Goal: Transaction & Acquisition: Purchase product/service

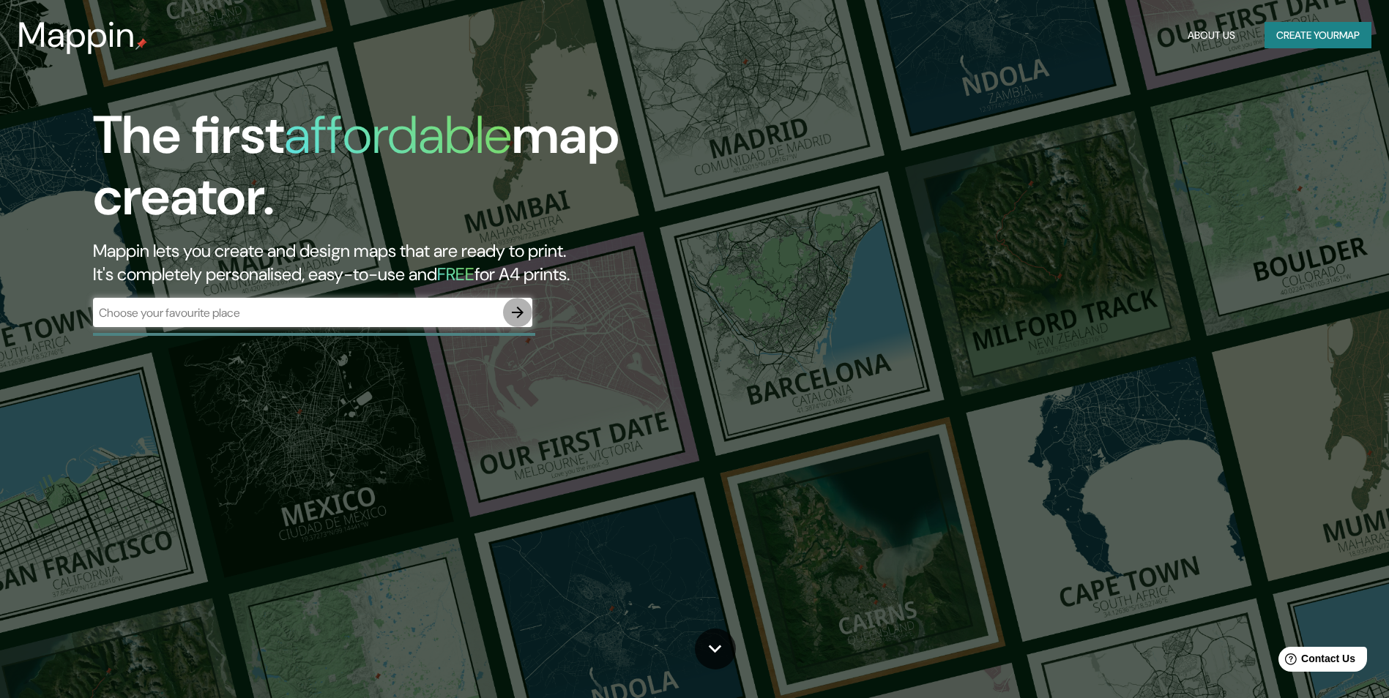
click at [517, 316] on icon "button" at bounding box center [518, 313] width 18 height 18
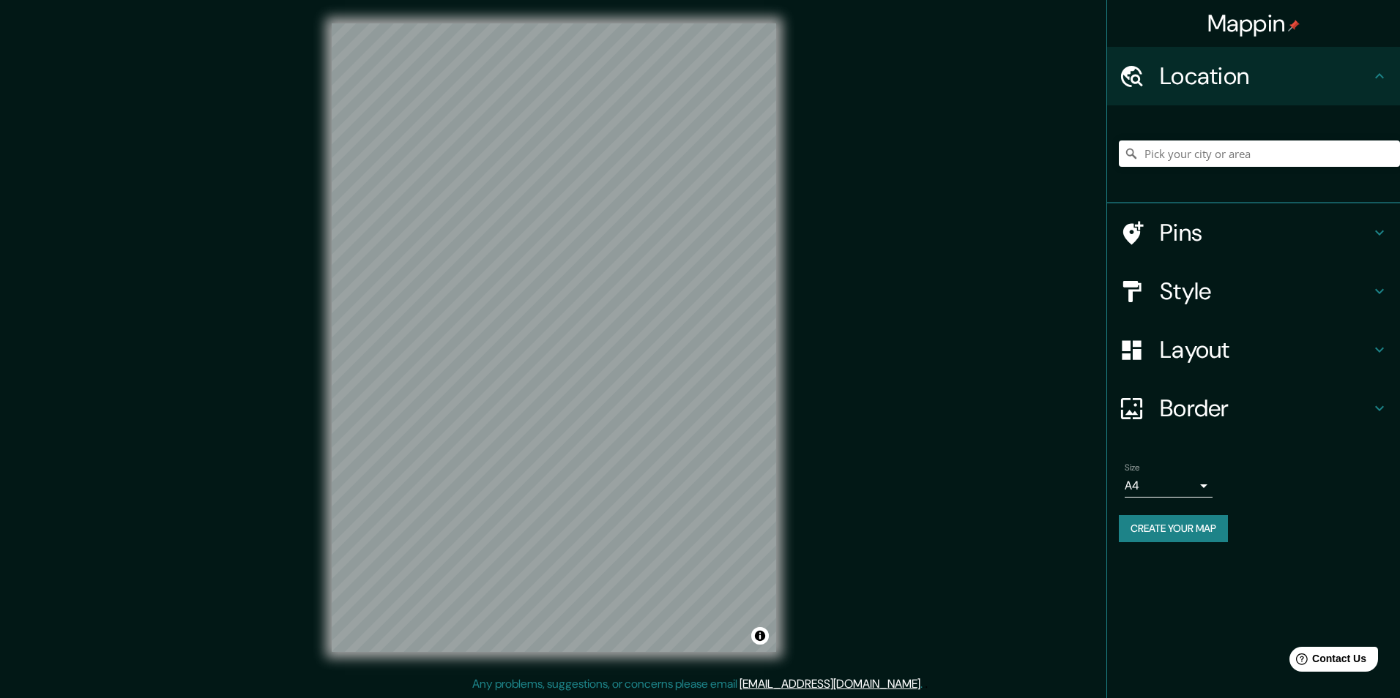
click at [1196, 484] on body "Mappin Location Pins Style Layout Border Choose a border. Hint : you can make l…" at bounding box center [700, 349] width 1400 height 698
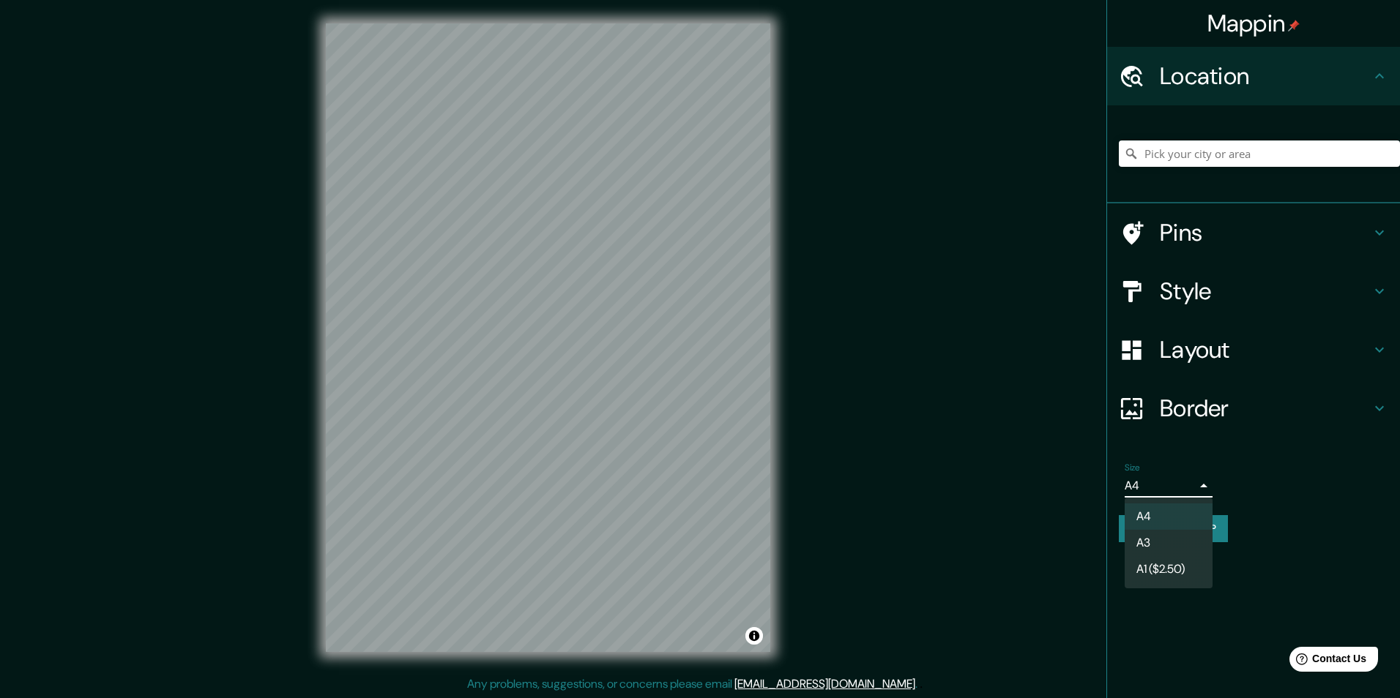
click at [1163, 543] on li "A3" at bounding box center [1168, 543] width 88 height 26
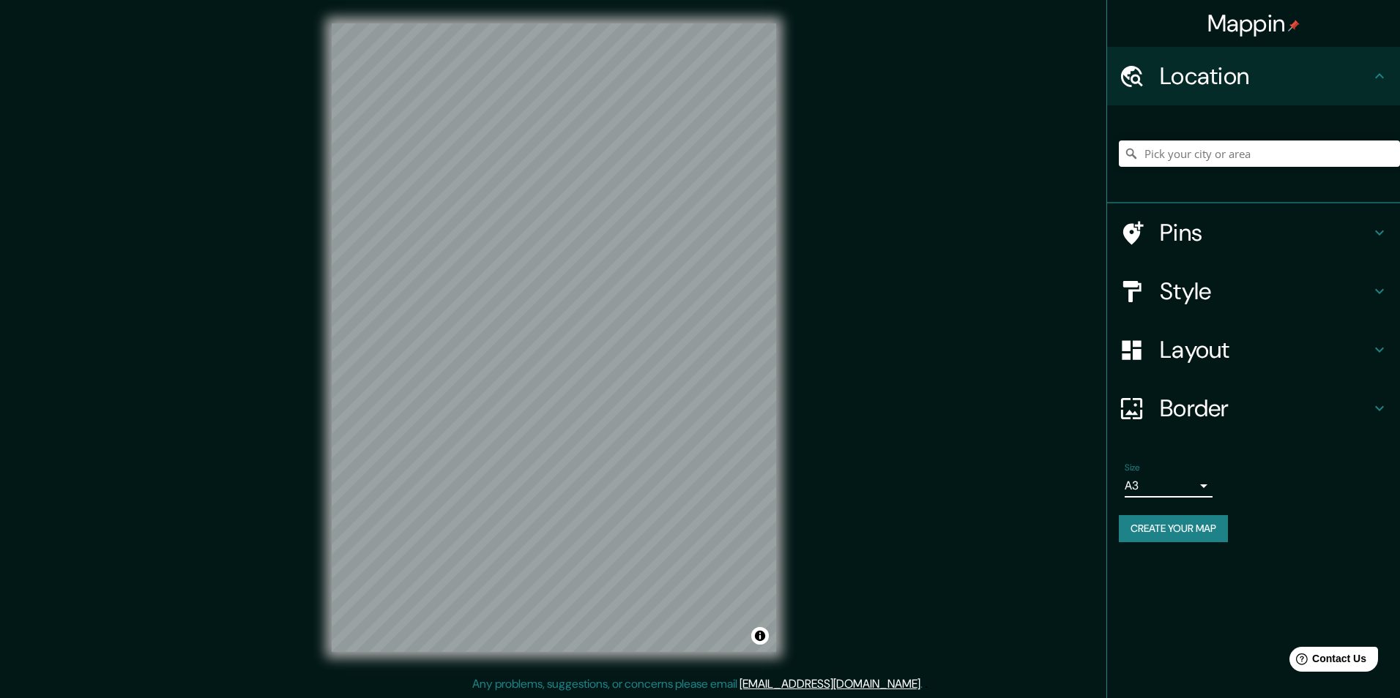
click at [1196, 491] on body "Mappin Location Pins Style Layout Border Choose a border. Hint : you can make l…" at bounding box center [700, 349] width 1400 height 698
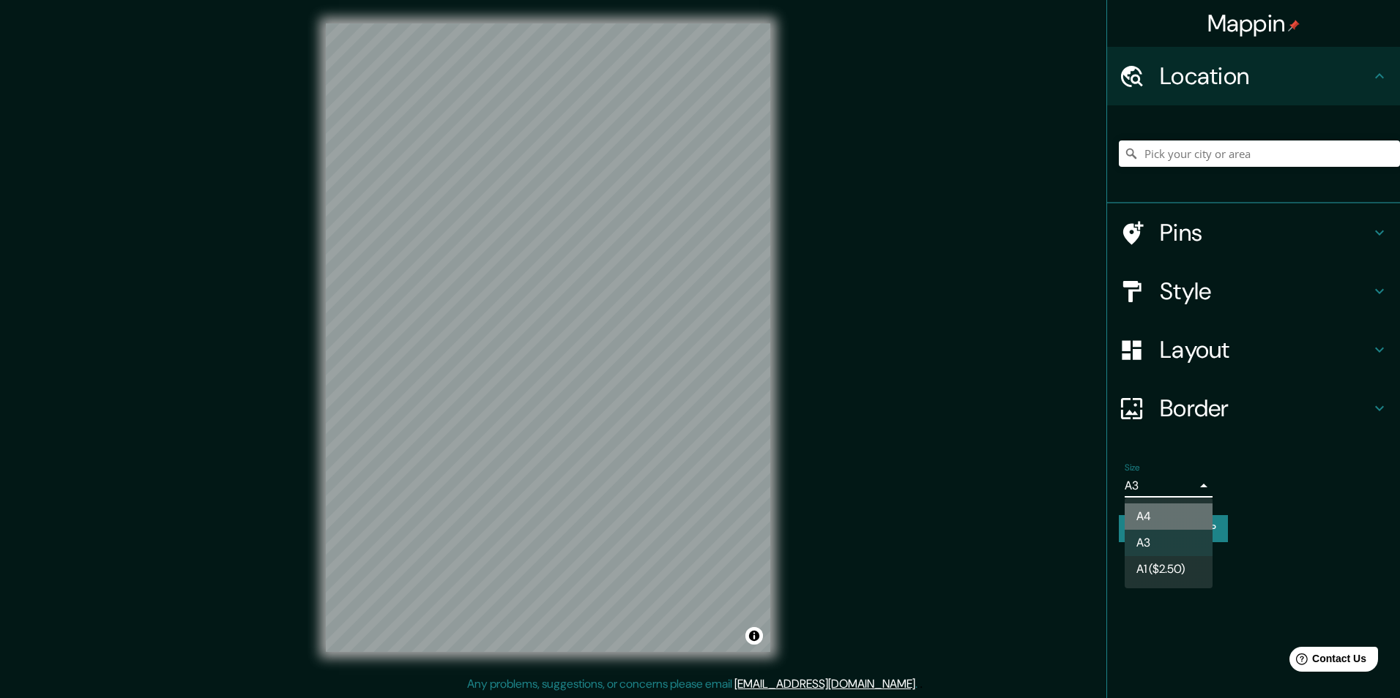
click at [1168, 513] on li "A4" at bounding box center [1168, 517] width 88 height 26
type input "single"
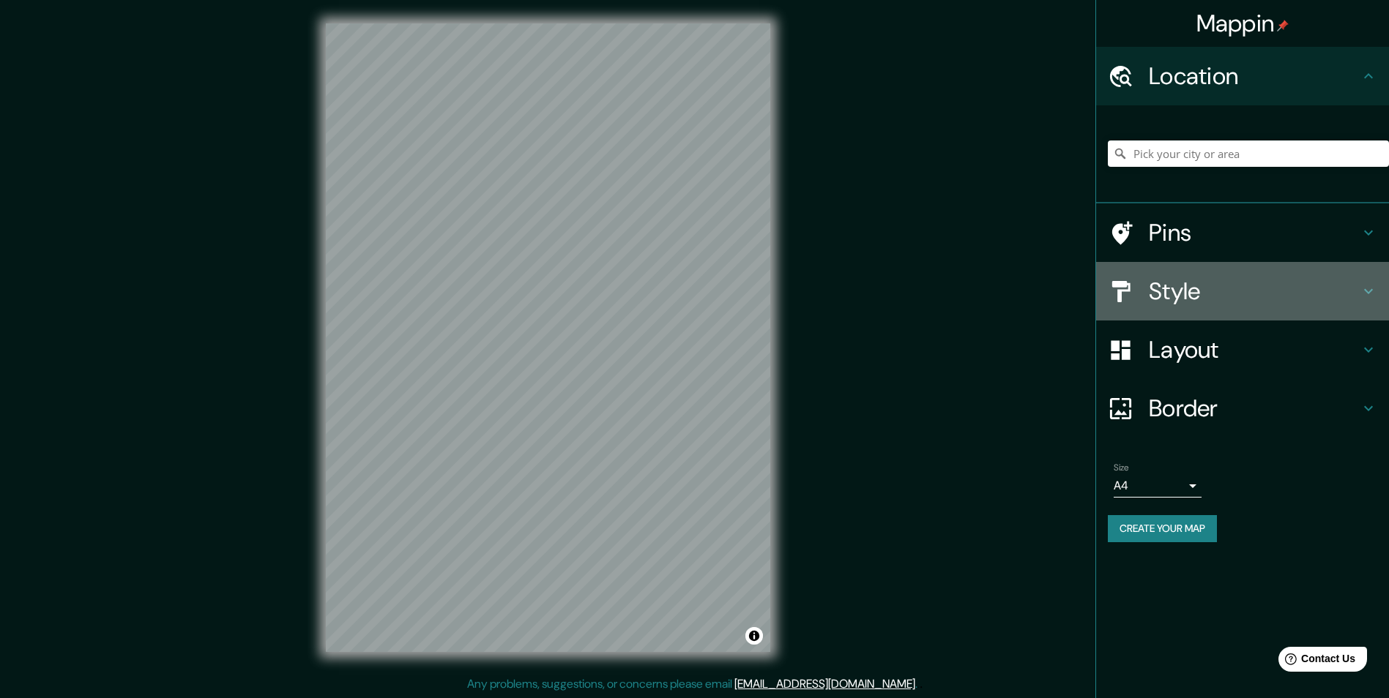
click at [1179, 294] on h4 "Style" at bounding box center [1254, 291] width 211 height 29
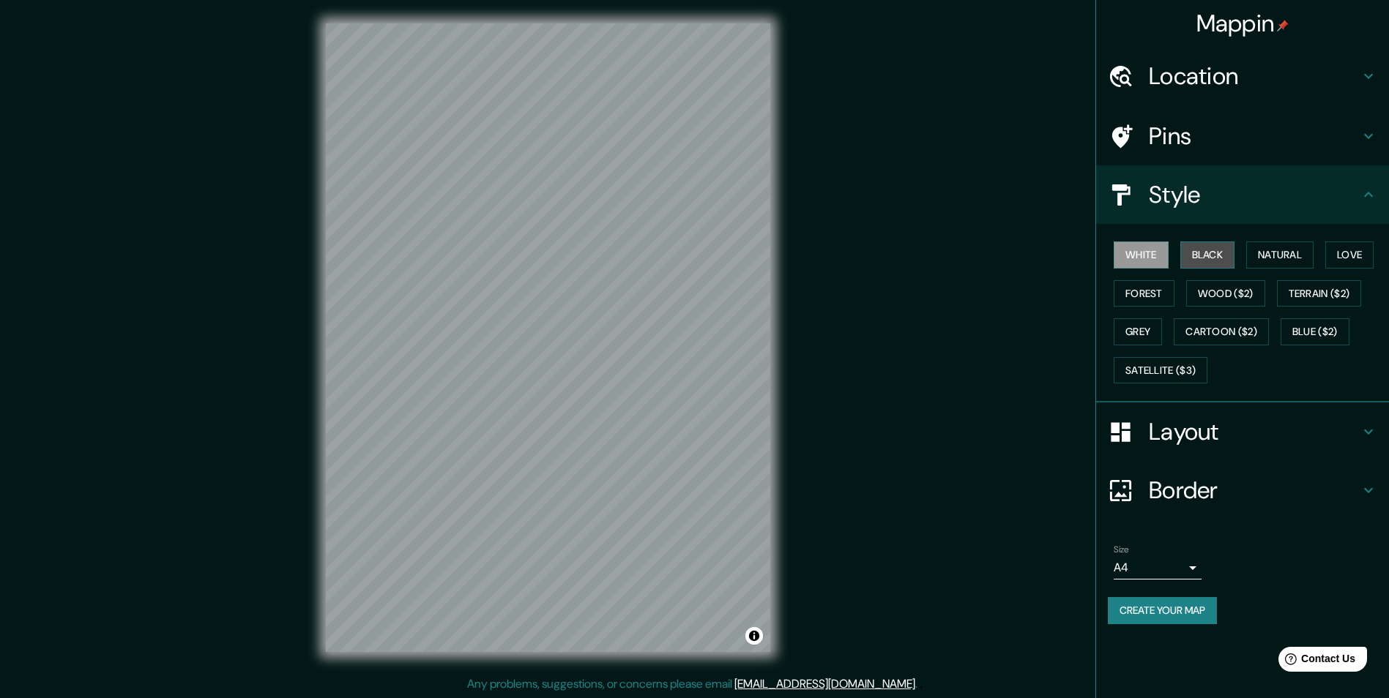
click at [1196, 258] on button "Black" at bounding box center [1207, 255] width 55 height 27
click at [1277, 261] on button "Natural" at bounding box center [1279, 255] width 67 height 27
click at [1152, 296] on button "Forest" at bounding box center [1144, 293] width 61 height 27
click at [1250, 290] on button "Wood ($2)" at bounding box center [1225, 293] width 79 height 27
click at [1141, 335] on button "Grey" at bounding box center [1138, 331] width 48 height 27
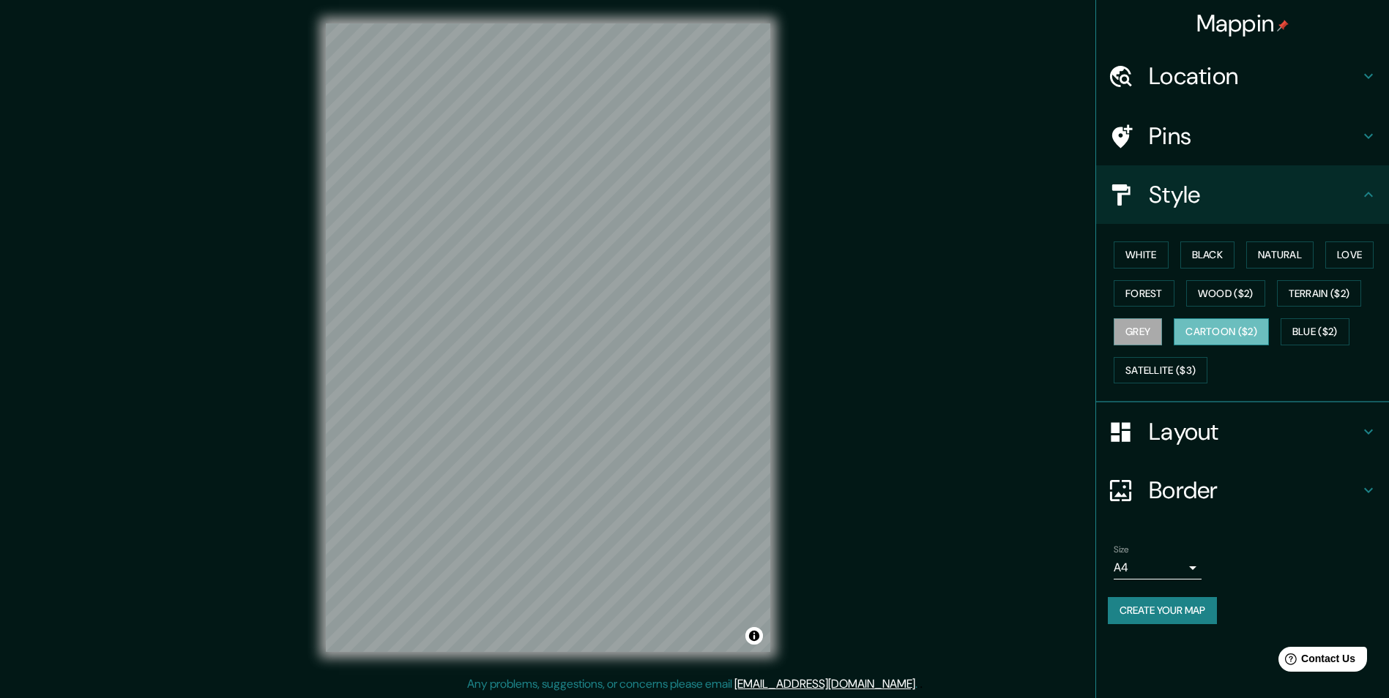
click at [1234, 329] on button "Cartoon ($2)" at bounding box center [1221, 331] width 95 height 27
click at [1318, 331] on button "Blue ($2)" at bounding box center [1314, 331] width 69 height 27
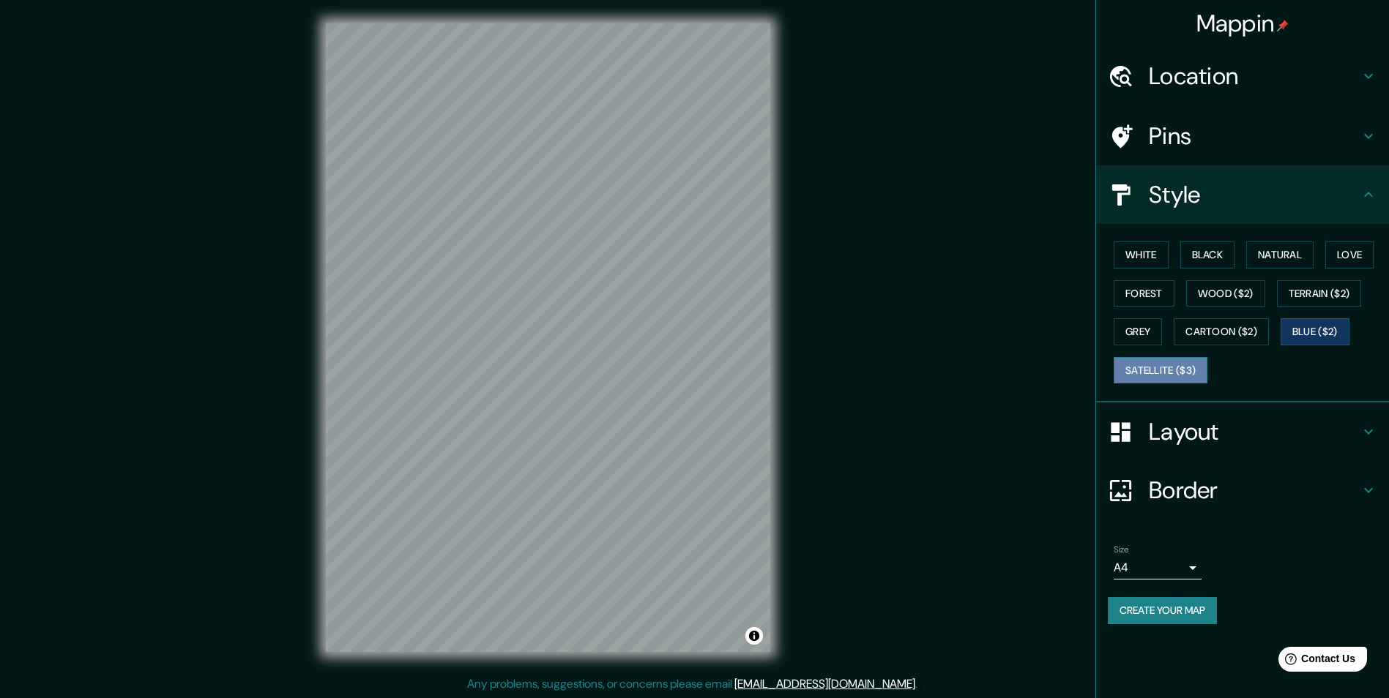
click at [1174, 377] on button "Satellite ($3)" at bounding box center [1161, 370] width 94 height 27
click at [1147, 325] on button "Grey" at bounding box center [1138, 331] width 48 height 27
click at [1362, 247] on button "Love" at bounding box center [1349, 255] width 48 height 27
click at [1286, 255] on button "Natural" at bounding box center [1279, 255] width 67 height 27
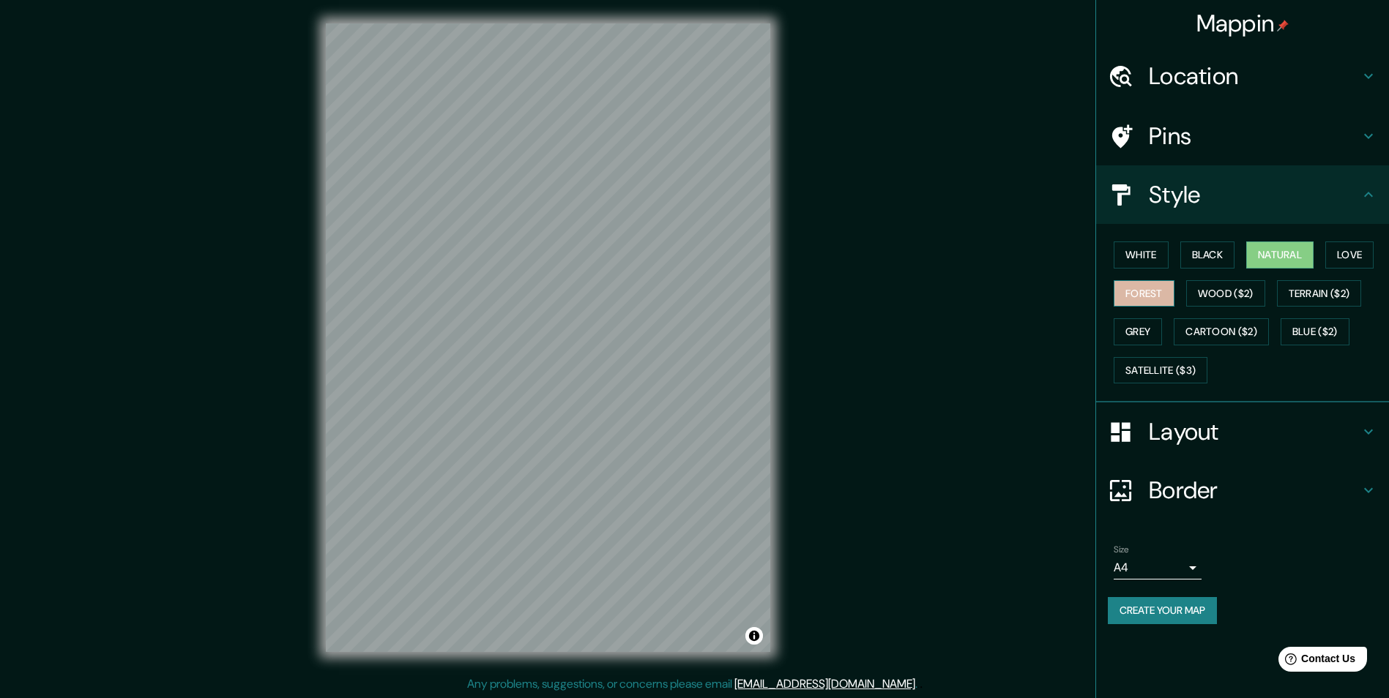
click at [1133, 297] on button "Forest" at bounding box center [1144, 293] width 61 height 27
click at [1212, 245] on button "Black" at bounding box center [1207, 255] width 55 height 27
click at [1142, 258] on button "White" at bounding box center [1141, 255] width 55 height 27
click at [1369, 193] on icon at bounding box center [1368, 194] width 9 height 5
click at [1369, 204] on div "Style" at bounding box center [1242, 194] width 293 height 59
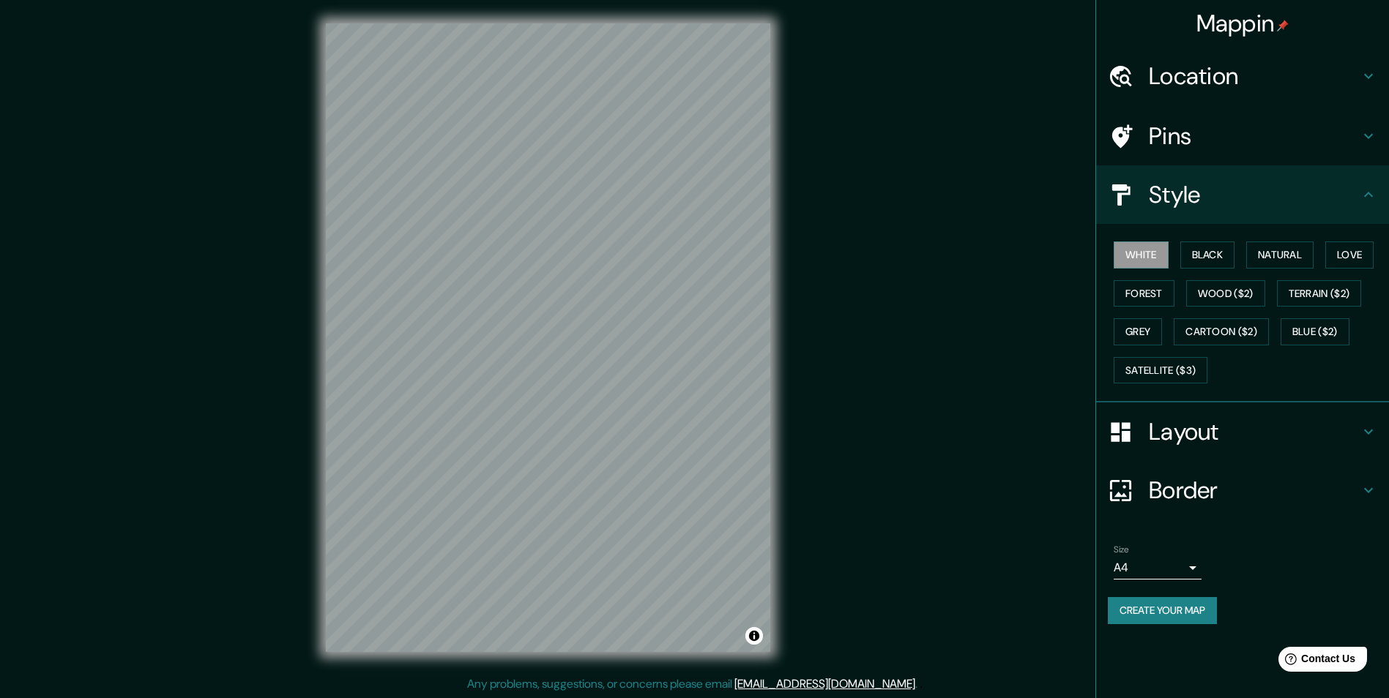
click at [1371, 432] on icon at bounding box center [1368, 432] width 9 height 5
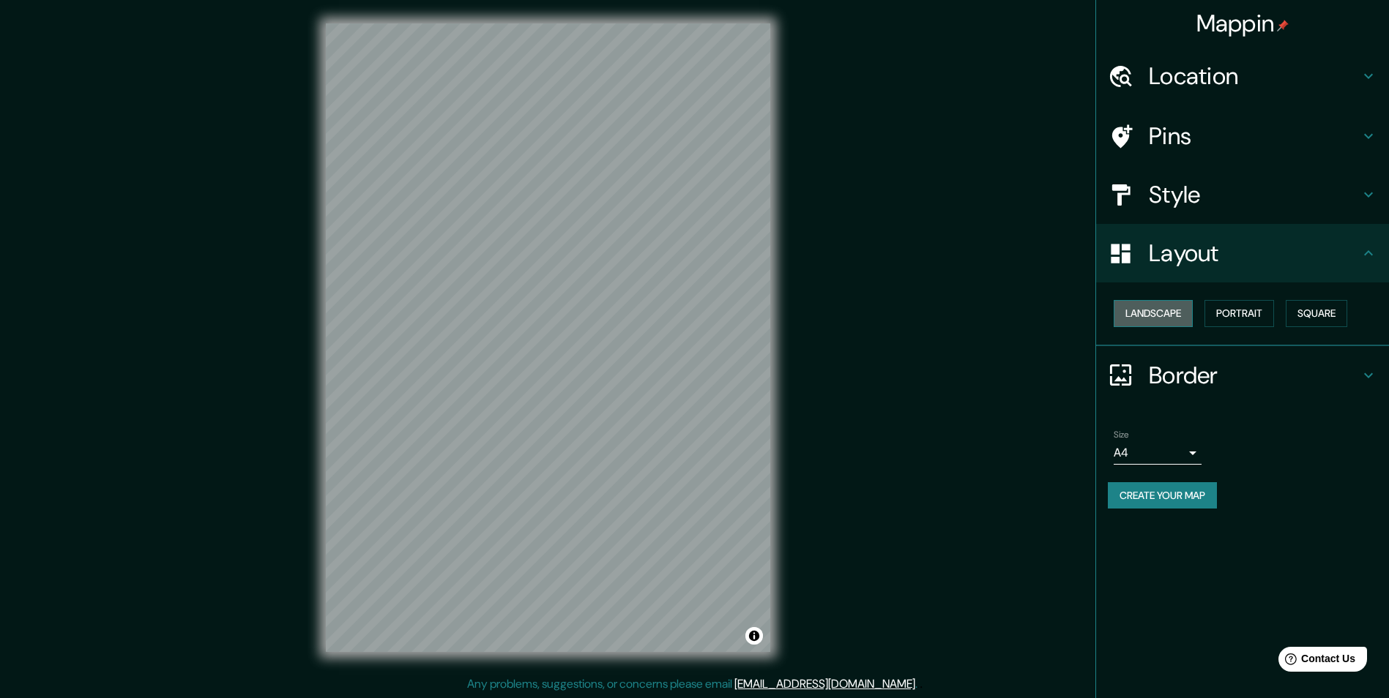
click at [1165, 316] on button "Landscape" at bounding box center [1153, 313] width 79 height 27
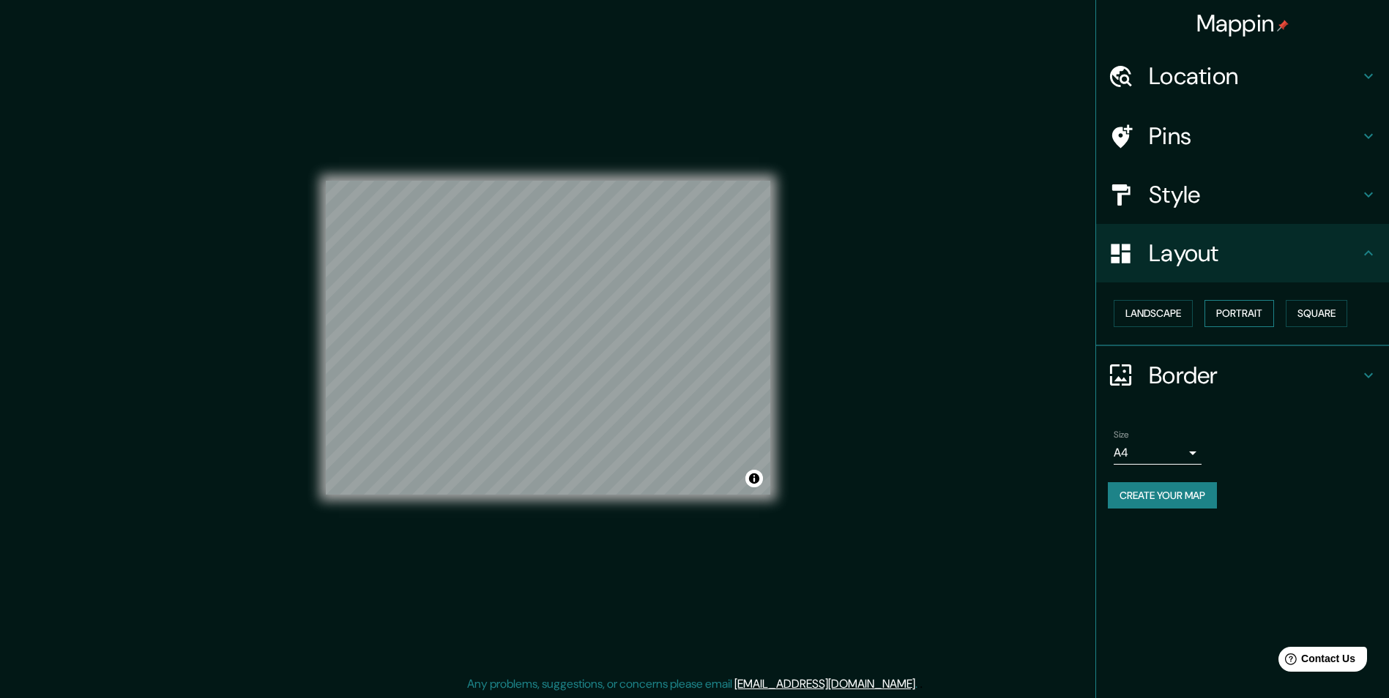
click at [1238, 316] on button "Portrait" at bounding box center [1239, 313] width 70 height 27
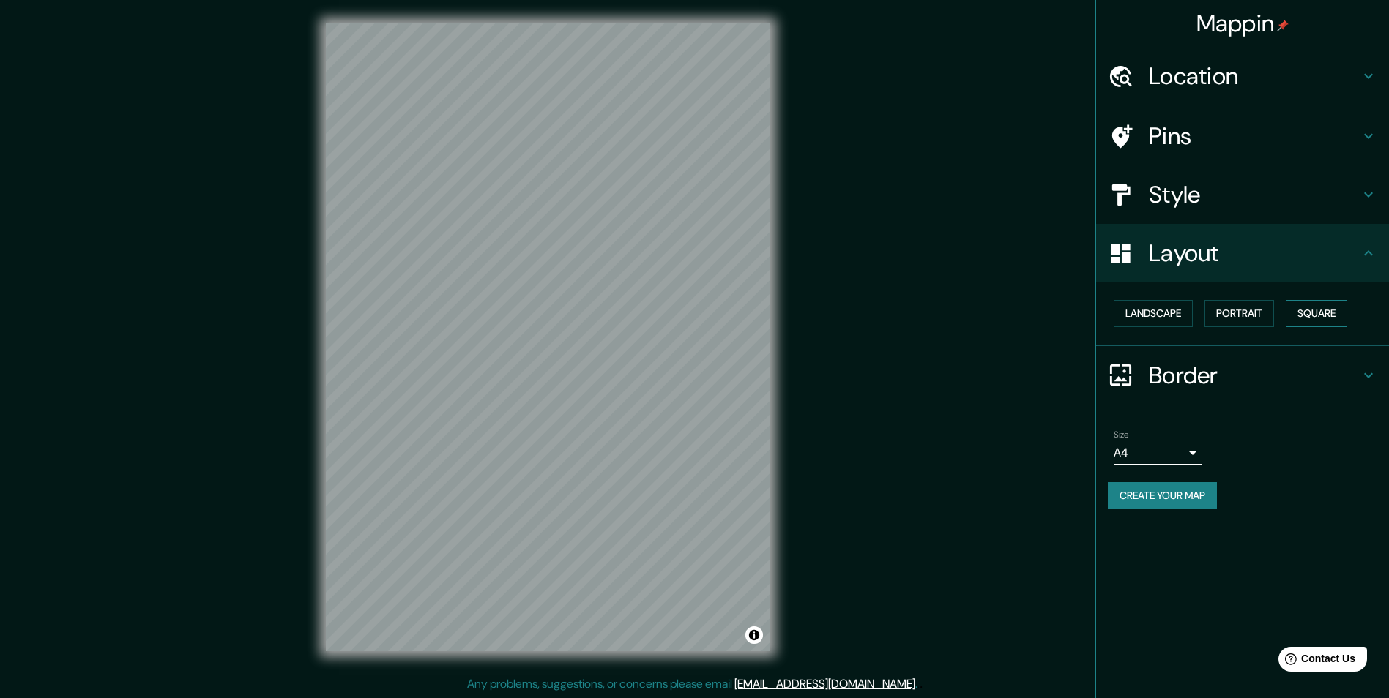
click at [1327, 315] on button "Square" at bounding box center [1316, 313] width 61 height 27
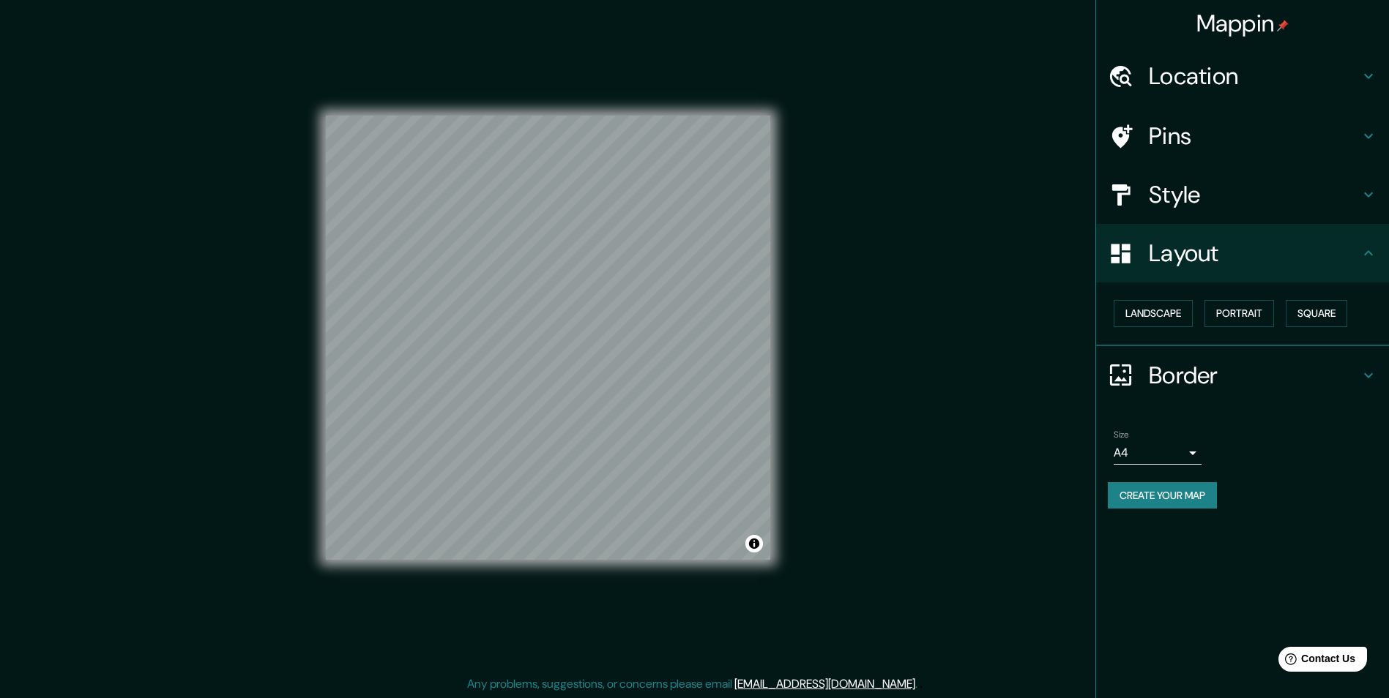
click at [1367, 247] on icon at bounding box center [1368, 254] width 18 height 18
click at [1176, 309] on button "Landscape" at bounding box center [1153, 313] width 79 height 27
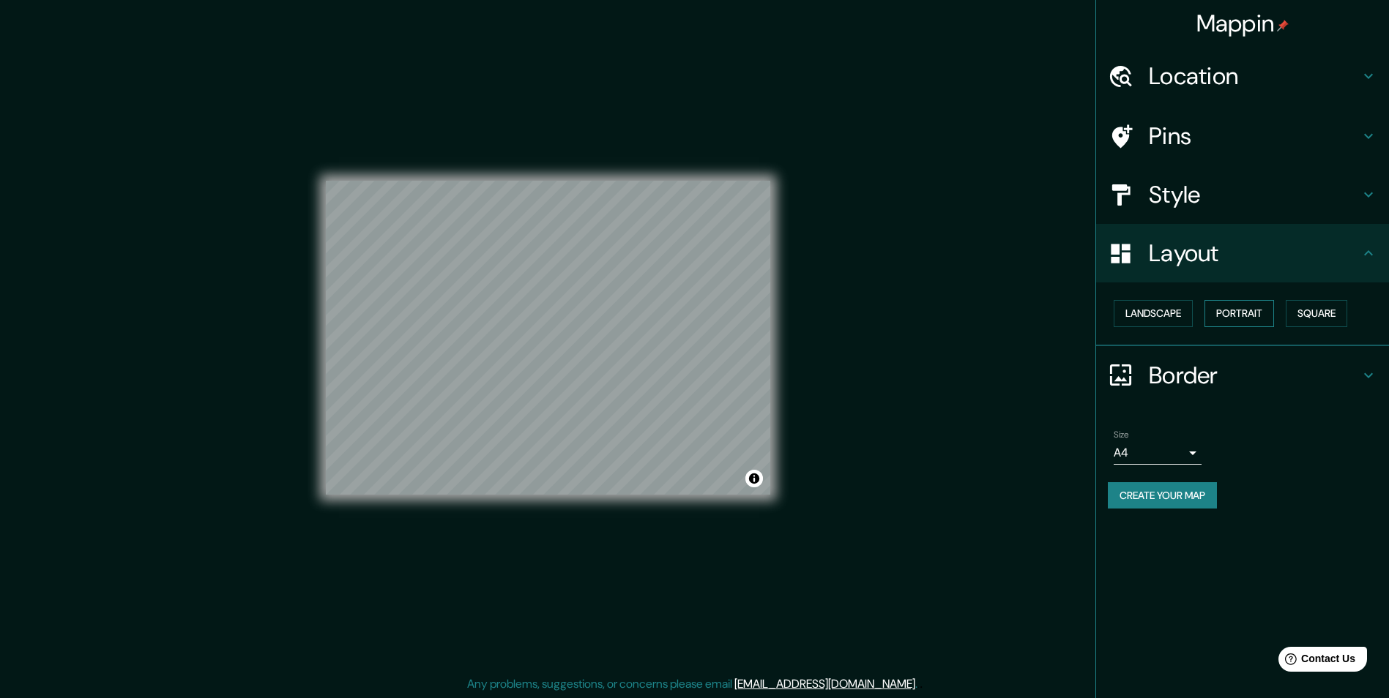
click at [1252, 314] on button "Portrait" at bounding box center [1239, 313] width 70 height 27
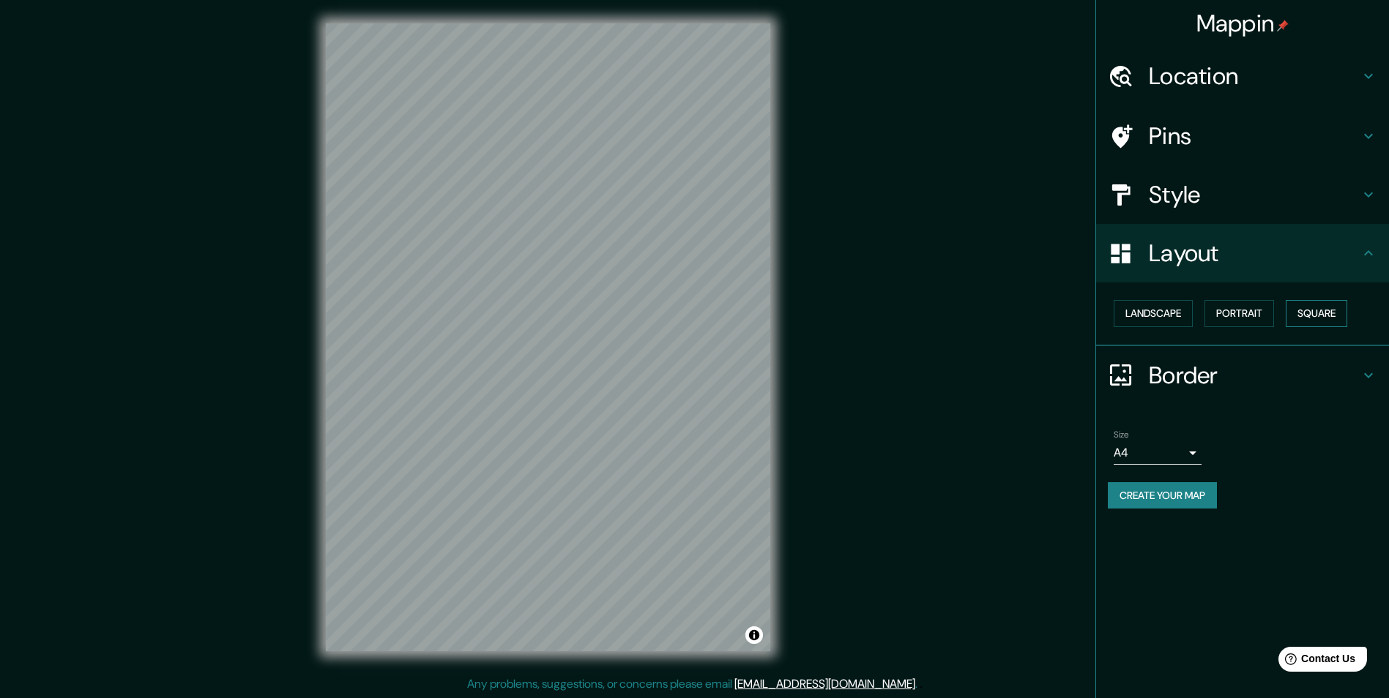
click at [1329, 315] on button "Square" at bounding box center [1316, 313] width 61 height 27
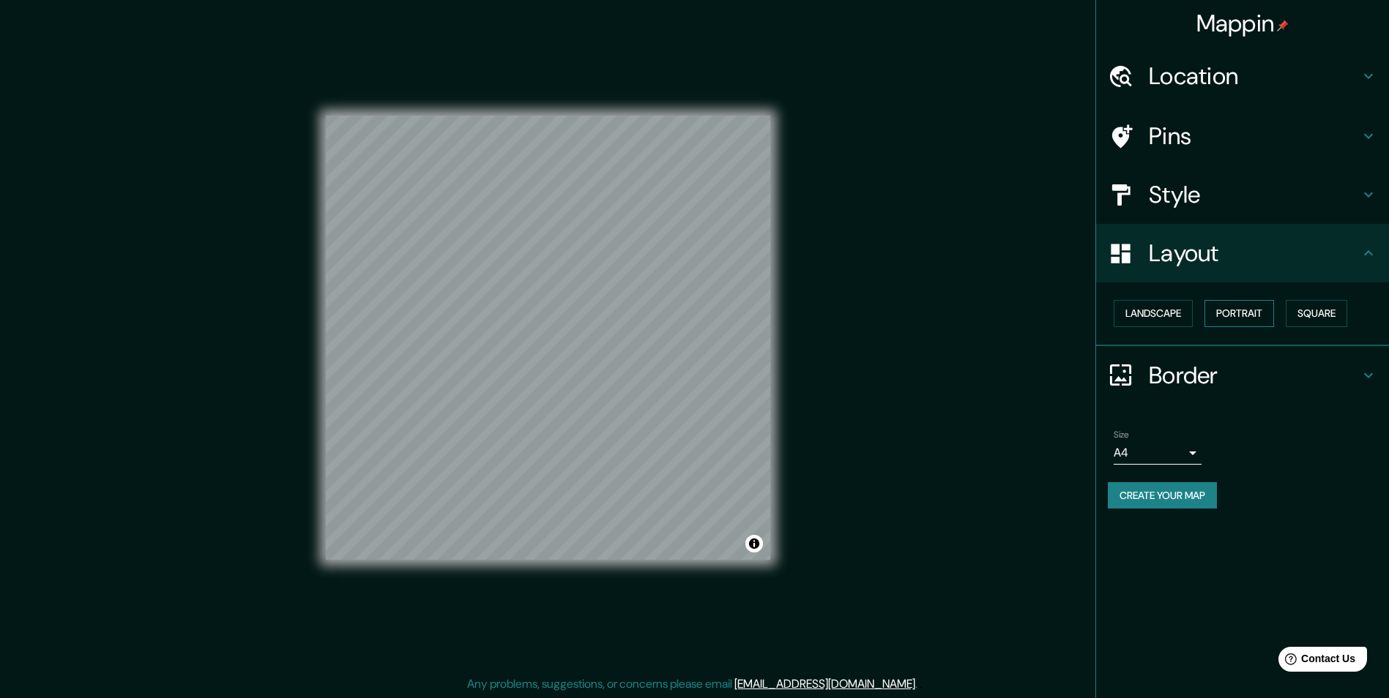
click at [1255, 317] on button "Portrait" at bounding box center [1239, 313] width 70 height 27
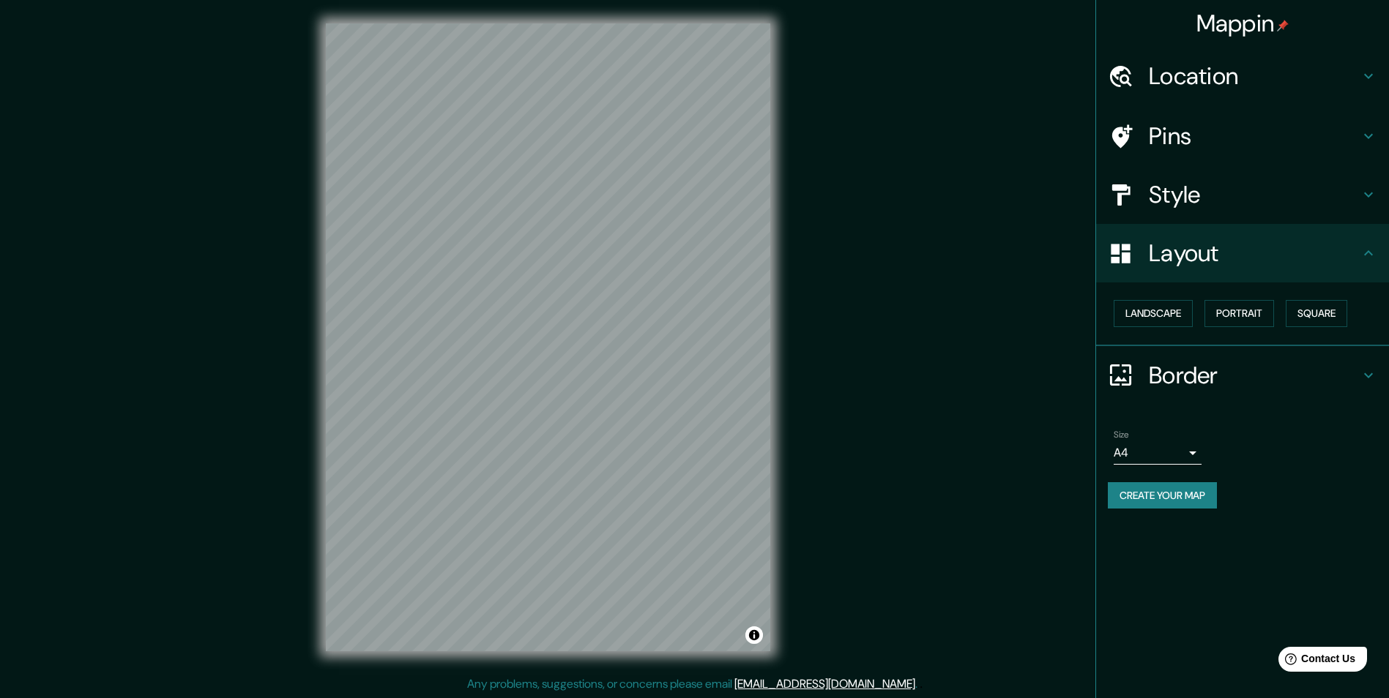
click at [1363, 193] on icon at bounding box center [1368, 195] width 18 height 18
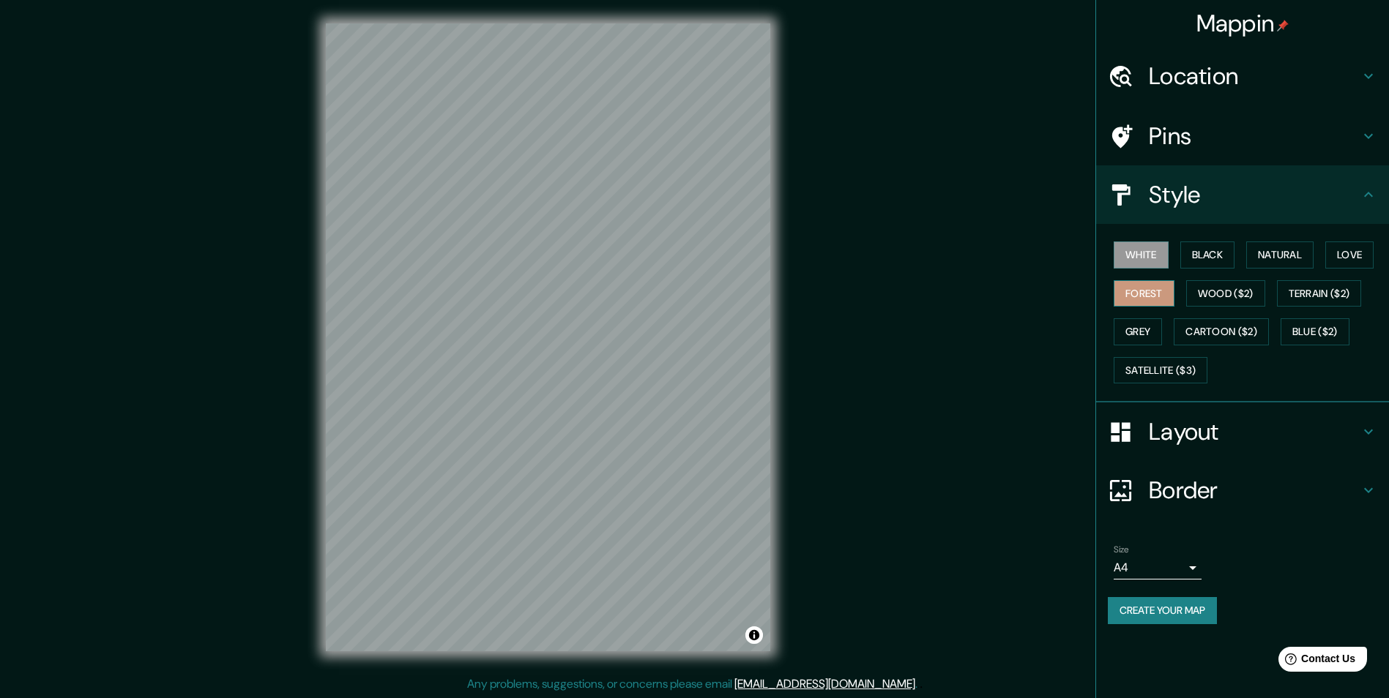
click at [1133, 300] on button "Forest" at bounding box center [1144, 293] width 61 height 27
drag, startPoint x: 1217, startPoint y: 254, endPoint x: 1190, endPoint y: 253, distance: 27.8
click at [1217, 255] on button "Black" at bounding box center [1207, 255] width 55 height 27
click at [1165, 254] on button "White" at bounding box center [1141, 255] width 55 height 27
click at [1144, 302] on button "Forest" at bounding box center [1144, 293] width 61 height 27
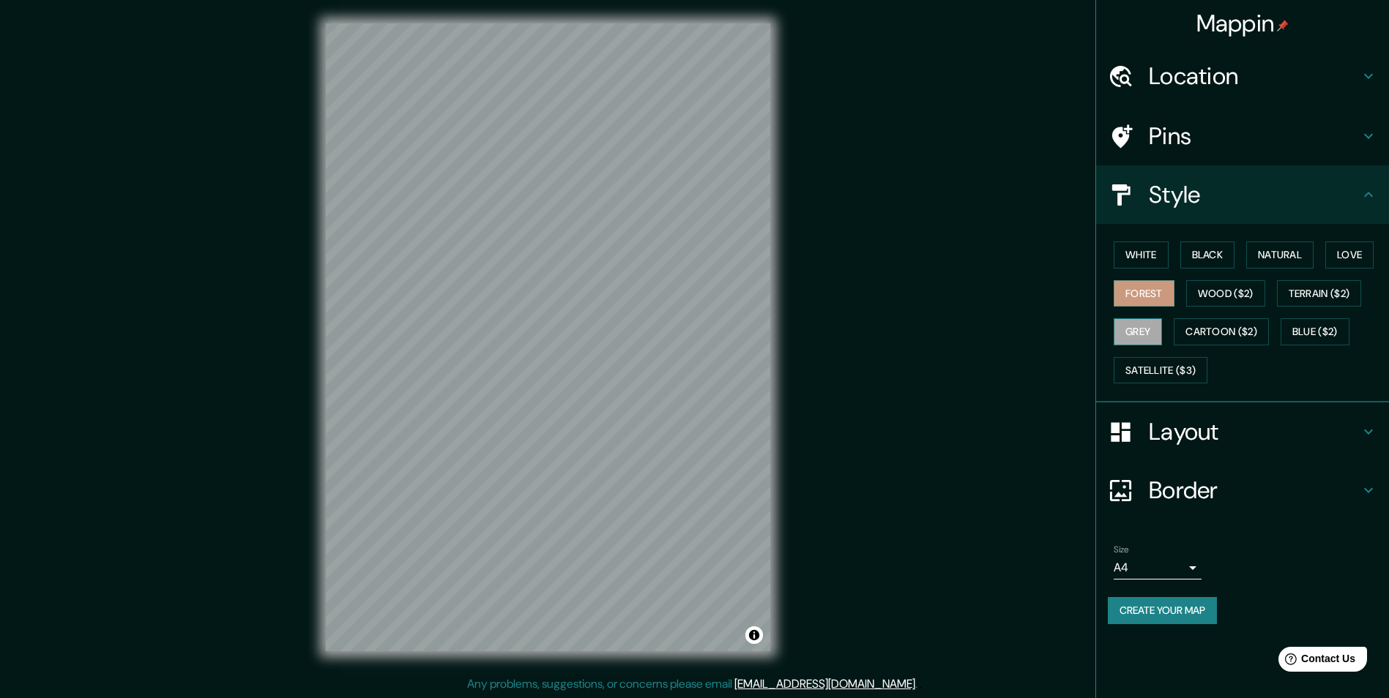
click at [1141, 328] on button "Grey" at bounding box center [1138, 331] width 48 height 27
click at [1226, 299] on button "Wood ($2)" at bounding box center [1225, 293] width 79 height 27
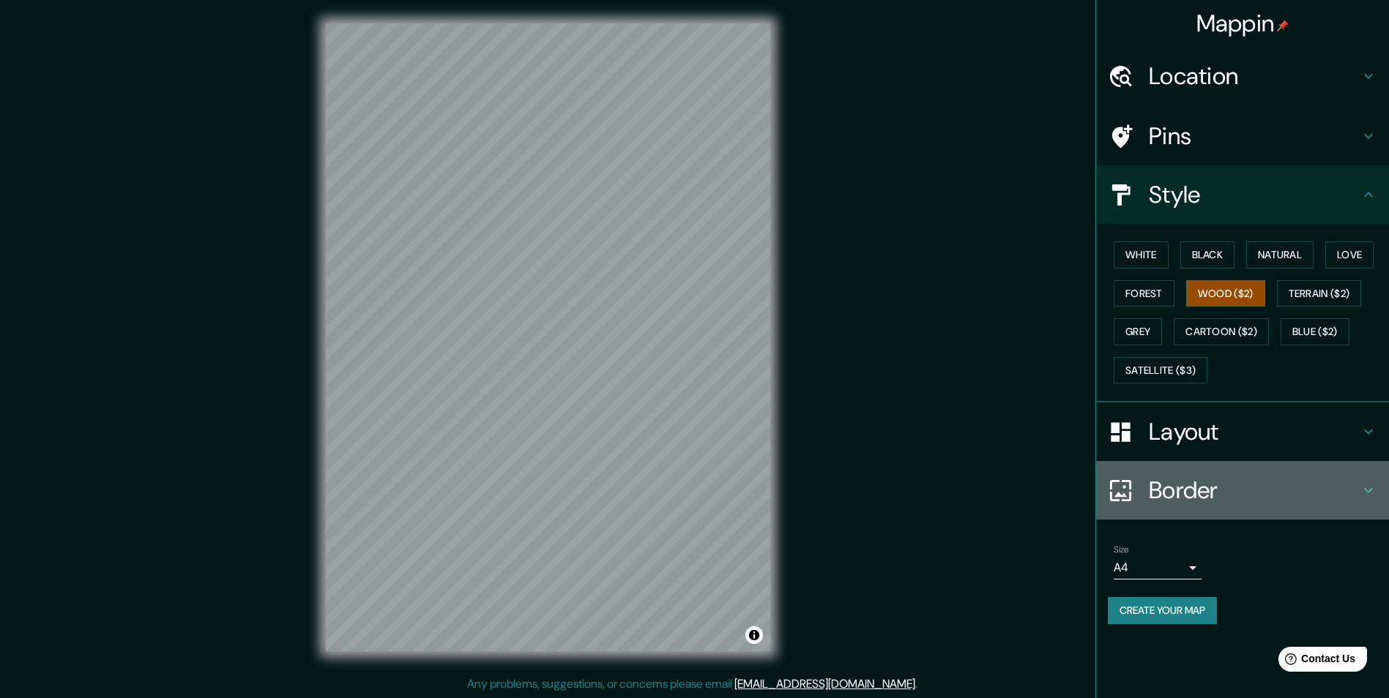
click at [1365, 490] on icon at bounding box center [1368, 490] width 9 height 5
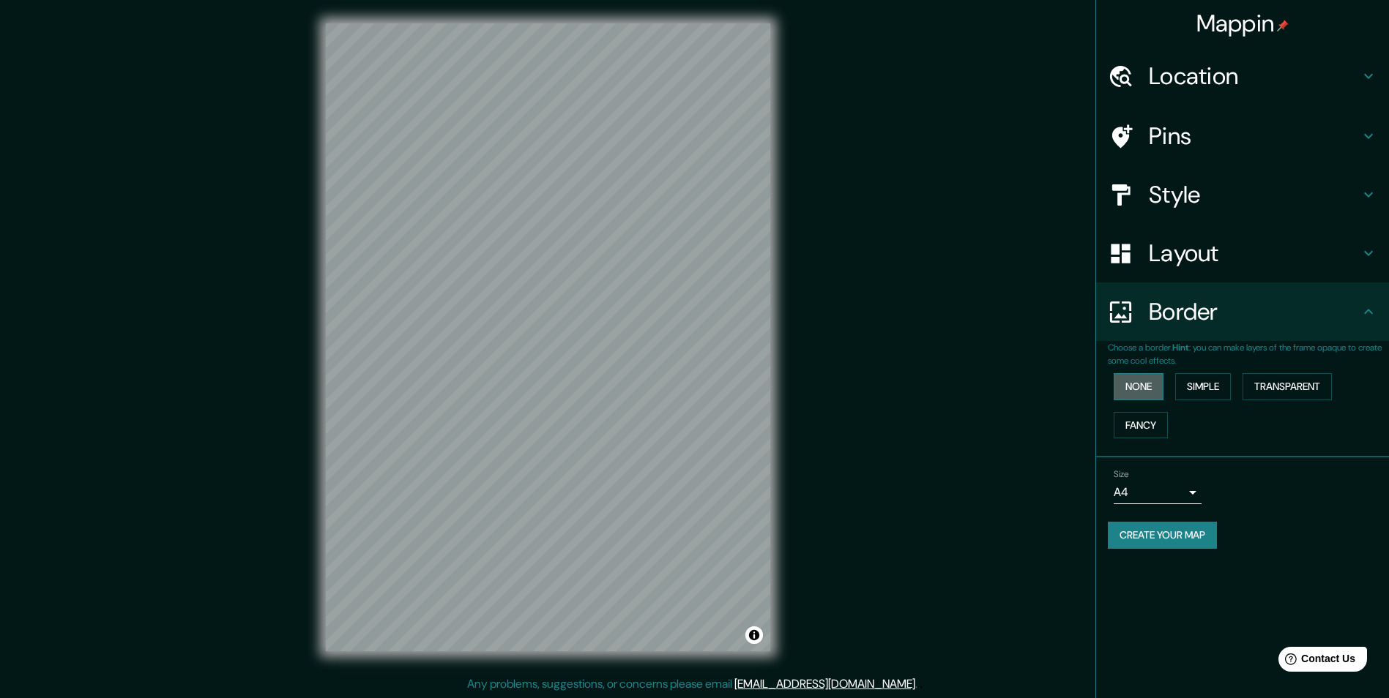
click at [1143, 384] on button "None" at bounding box center [1139, 386] width 50 height 27
click at [1206, 390] on button "Simple" at bounding box center [1203, 386] width 56 height 27
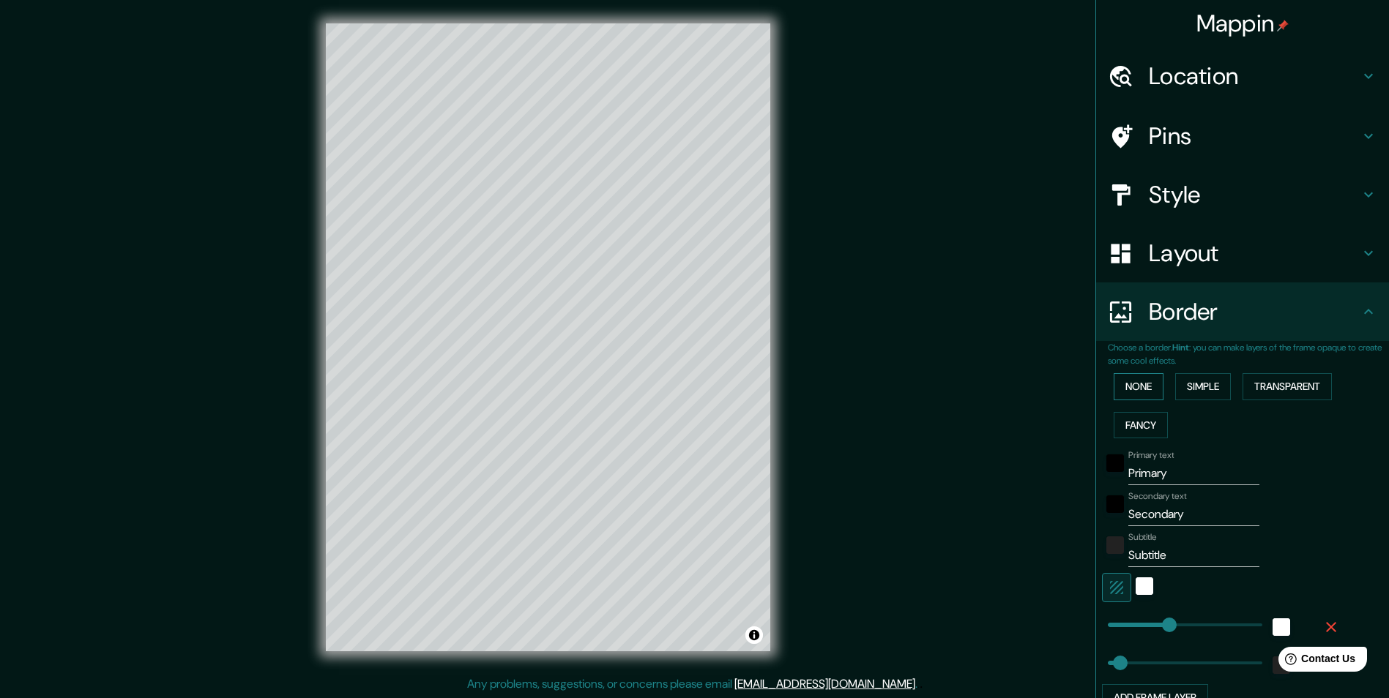
click at [1124, 382] on button "None" at bounding box center [1139, 386] width 50 height 27
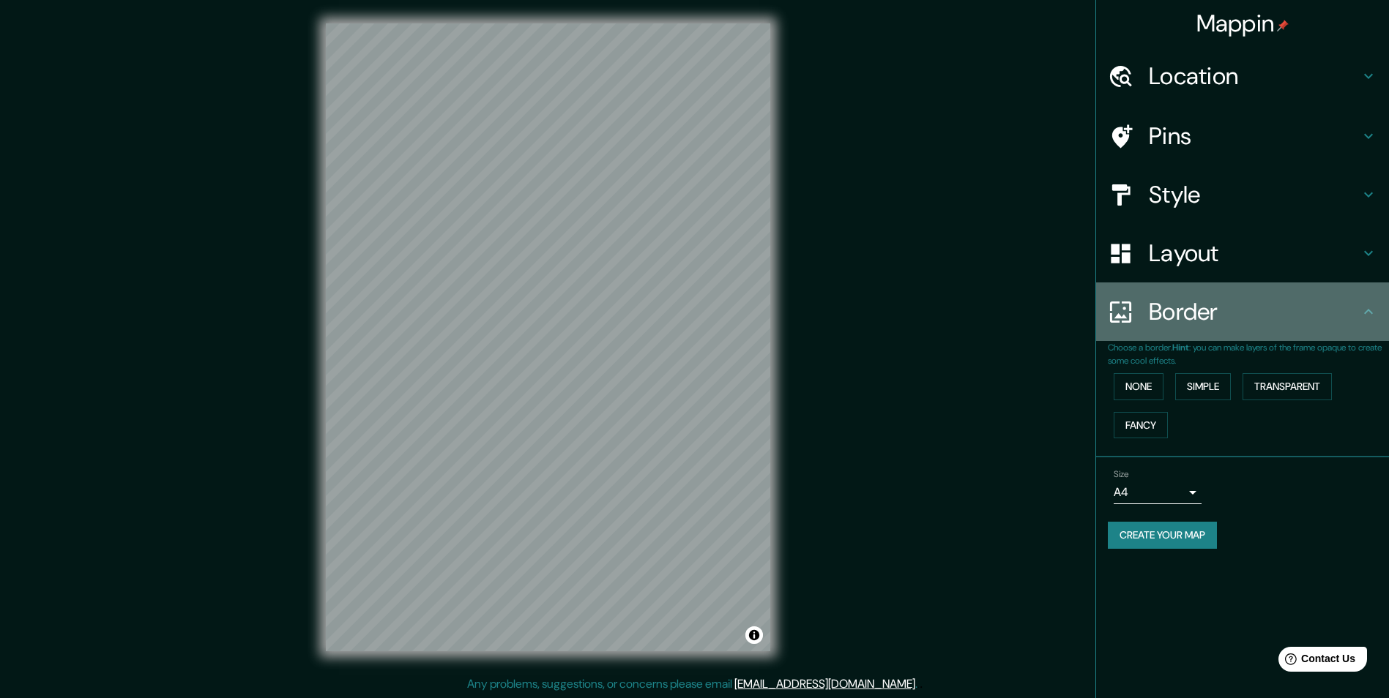
click at [1343, 321] on h4 "Border" at bounding box center [1254, 311] width 211 height 29
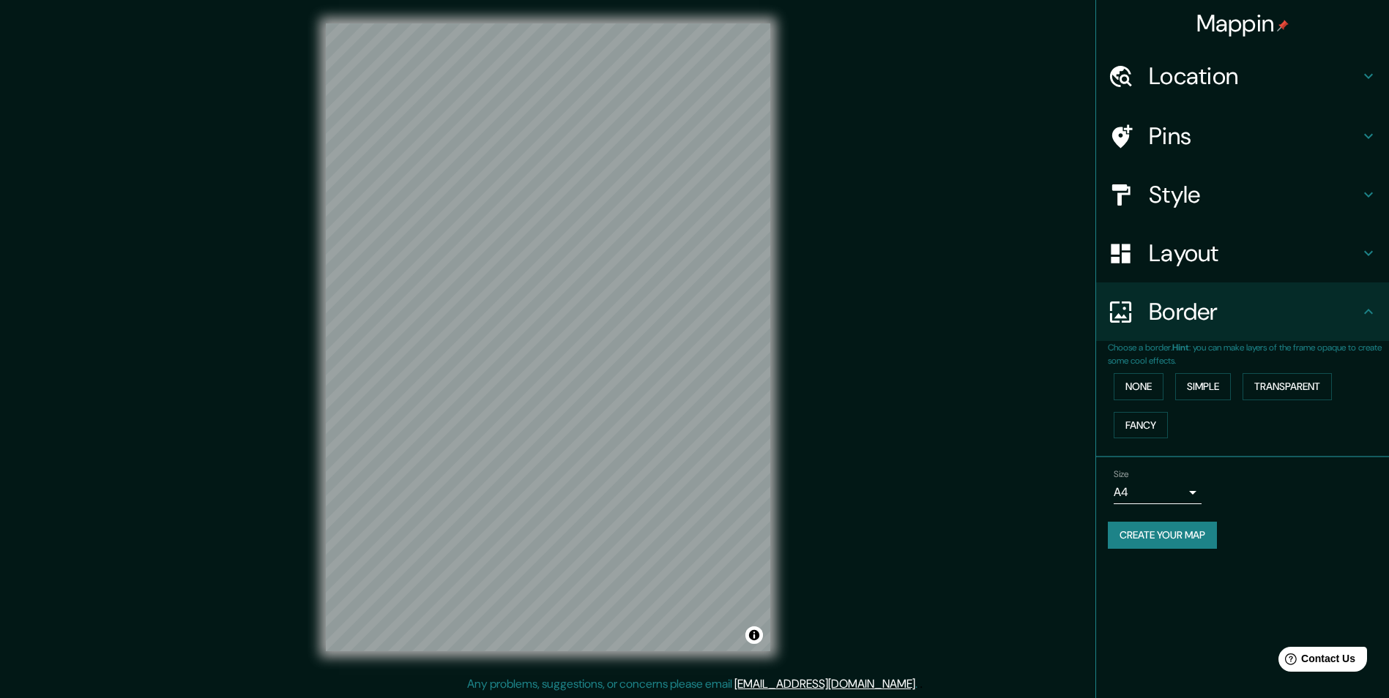
click at [1374, 318] on icon at bounding box center [1368, 312] width 18 height 18
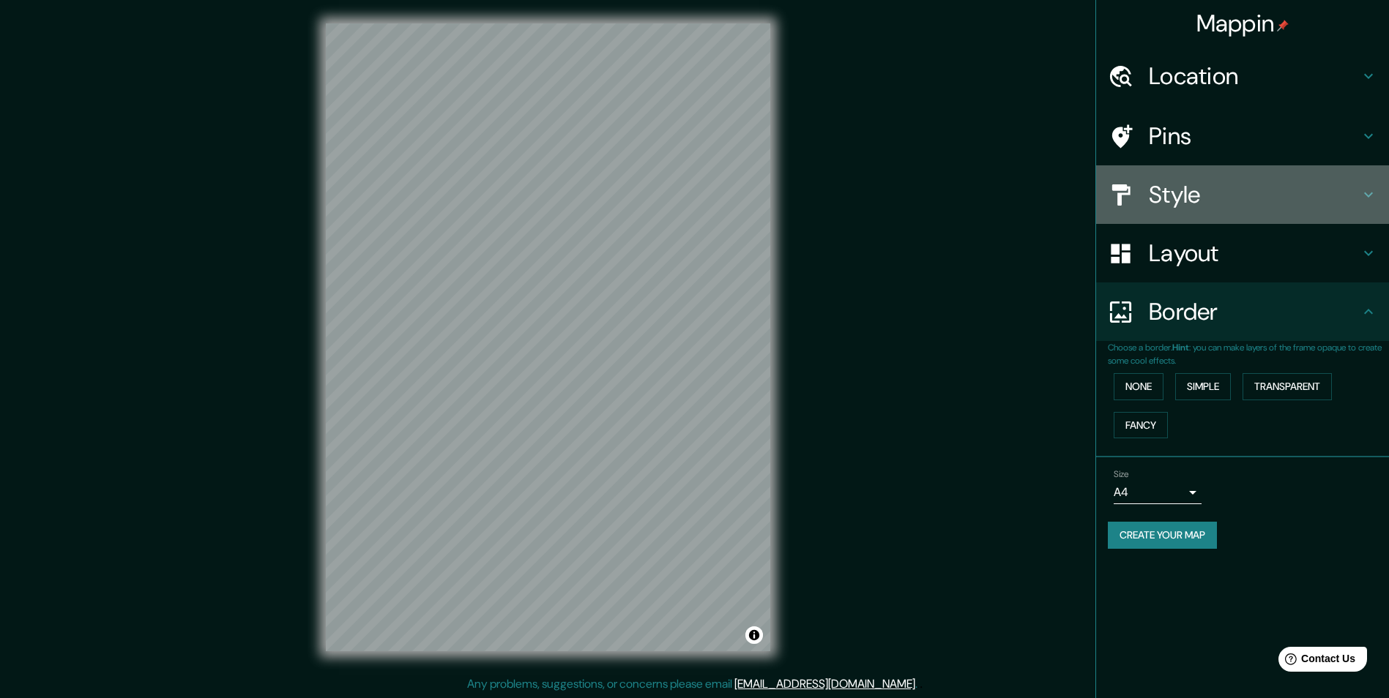
click at [1363, 198] on icon at bounding box center [1368, 195] width 18 height 18
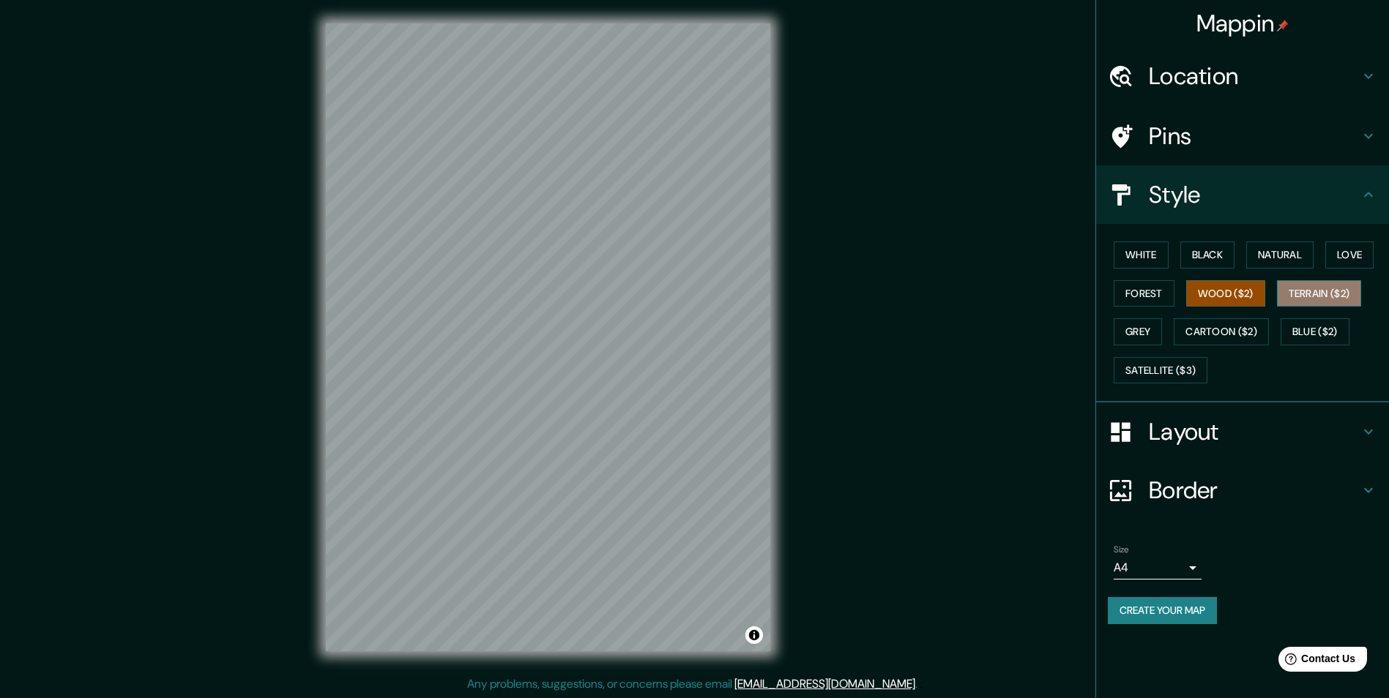
click at [1317, 296] on button "Terrain ($2)" at bounding box center [1319, 293] width 85 height 27
click at [1302, 332] on button "Blue ($2)" at bounding box center [1314, 331] width 69 height 27
click at [1237, 329] on button "Cartoon ($2)" at bounding box center [1221, 331] width 95 height 27
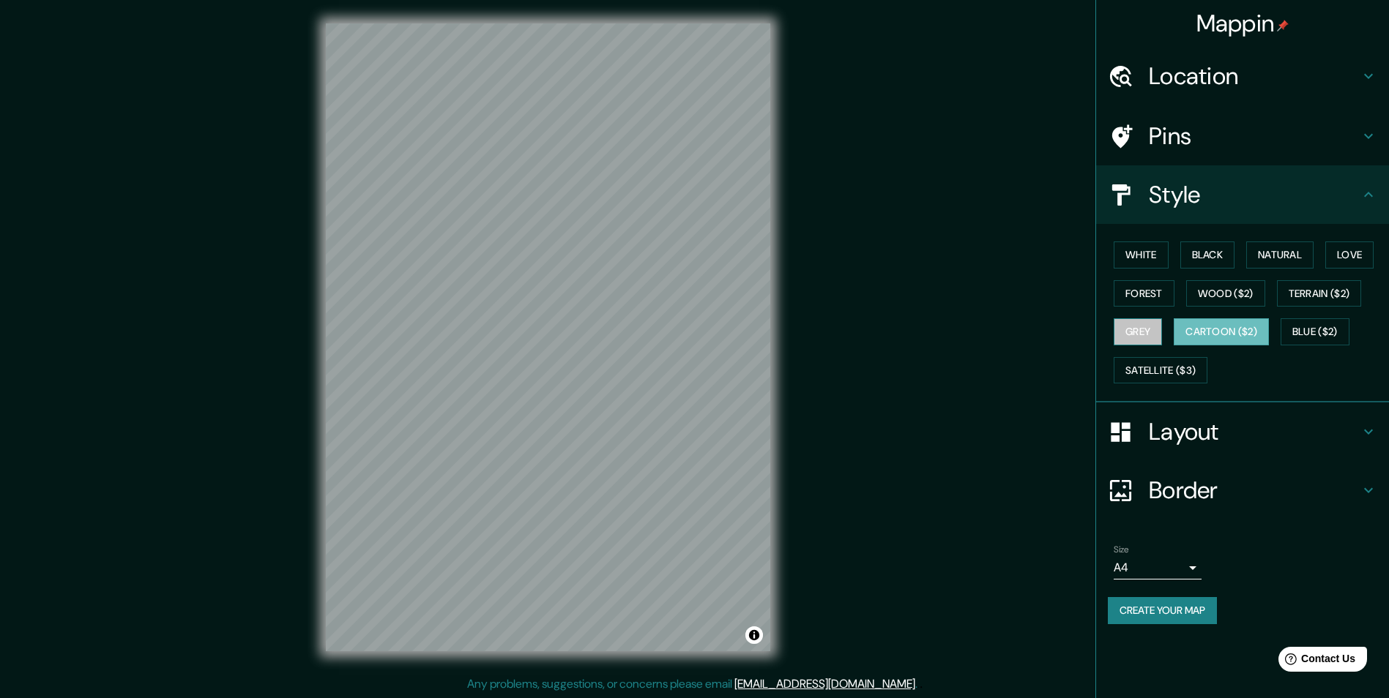
click at [1127, 335] on button "Grey" at bounding box center [1138, 331] width 48 height 27
click at [1179, 370] on button "Satellite ($3)" at bounding box center [1161, 370] width 94 height 27
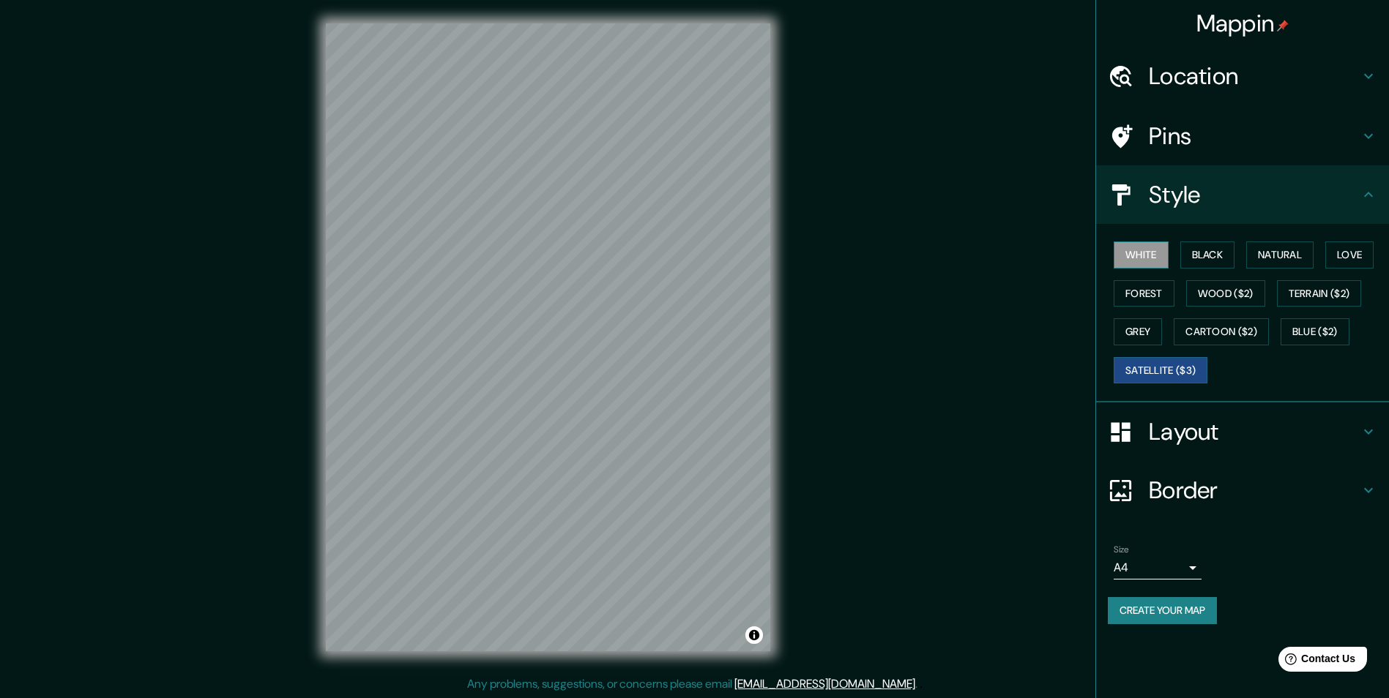
click at [1141, 250] on button "White" at bounding box center [1141, 255] width 55 height 27
click at [1202, 252] on button "Black" at bounding box center [1207, 255] width 55 height 27
click at [1294, 259] on button "Natural" at bounding box center [1279, 255] width 67 height 27
click at [1348, 264] on button "Love" at bounding box center [1349, 255] width 48 height 27
click at [1144, 294] on button "Forest" at bounding box center [1144, 293] width 61 height 27
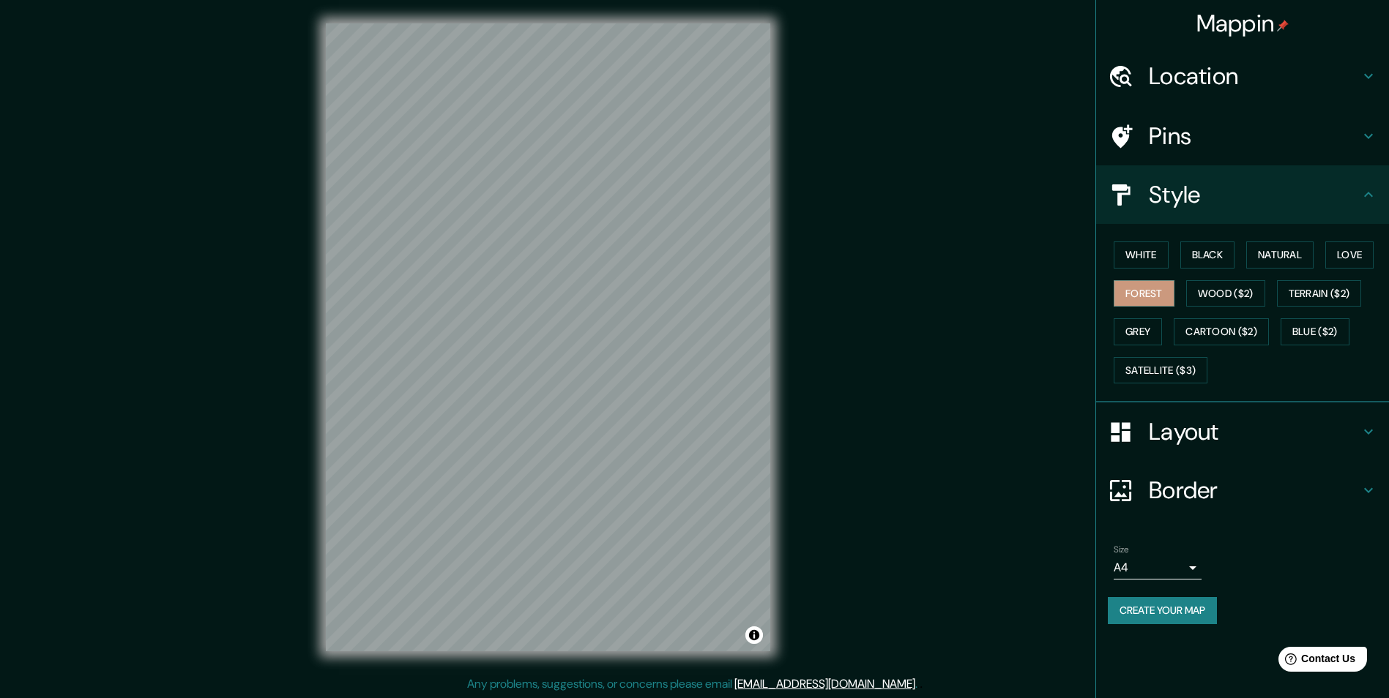
click at [1370, 76] on icon at bounding box center [1368, 76] width 9 height 5
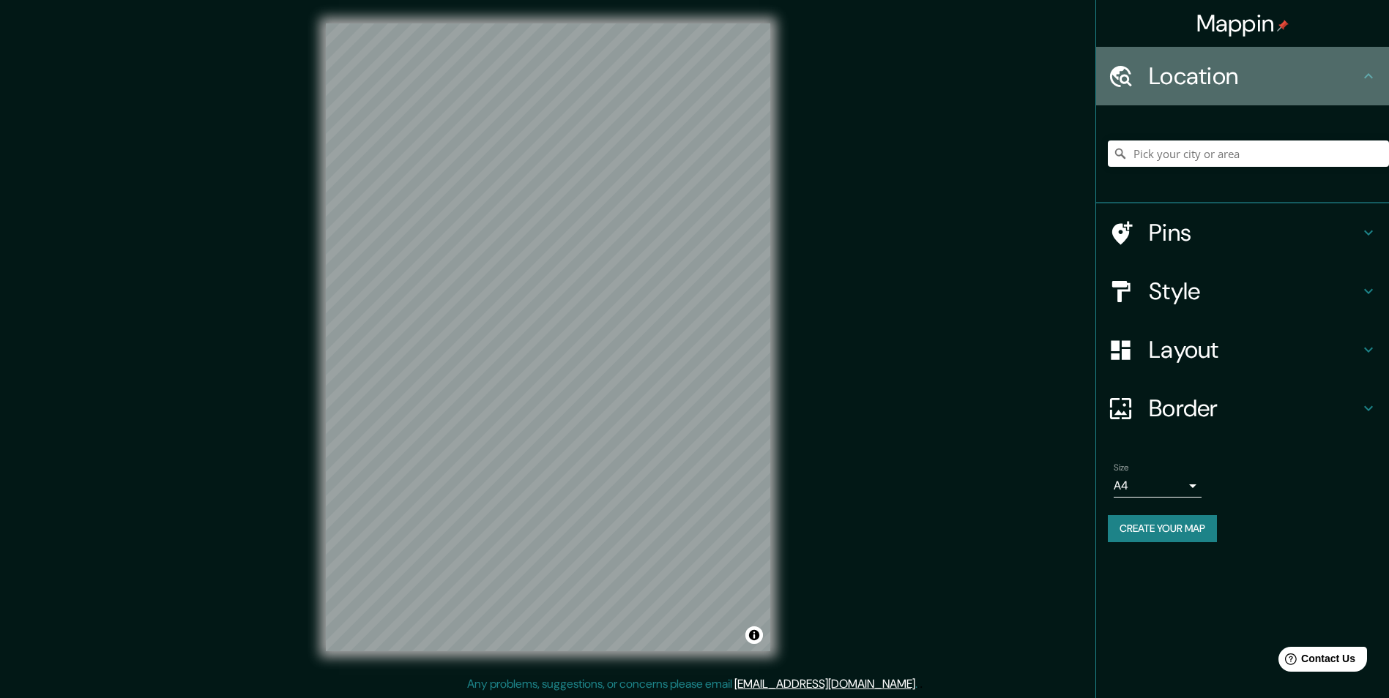
click at [1370, 76] on icon at bounding box center [1368, 75] width 9 height 5
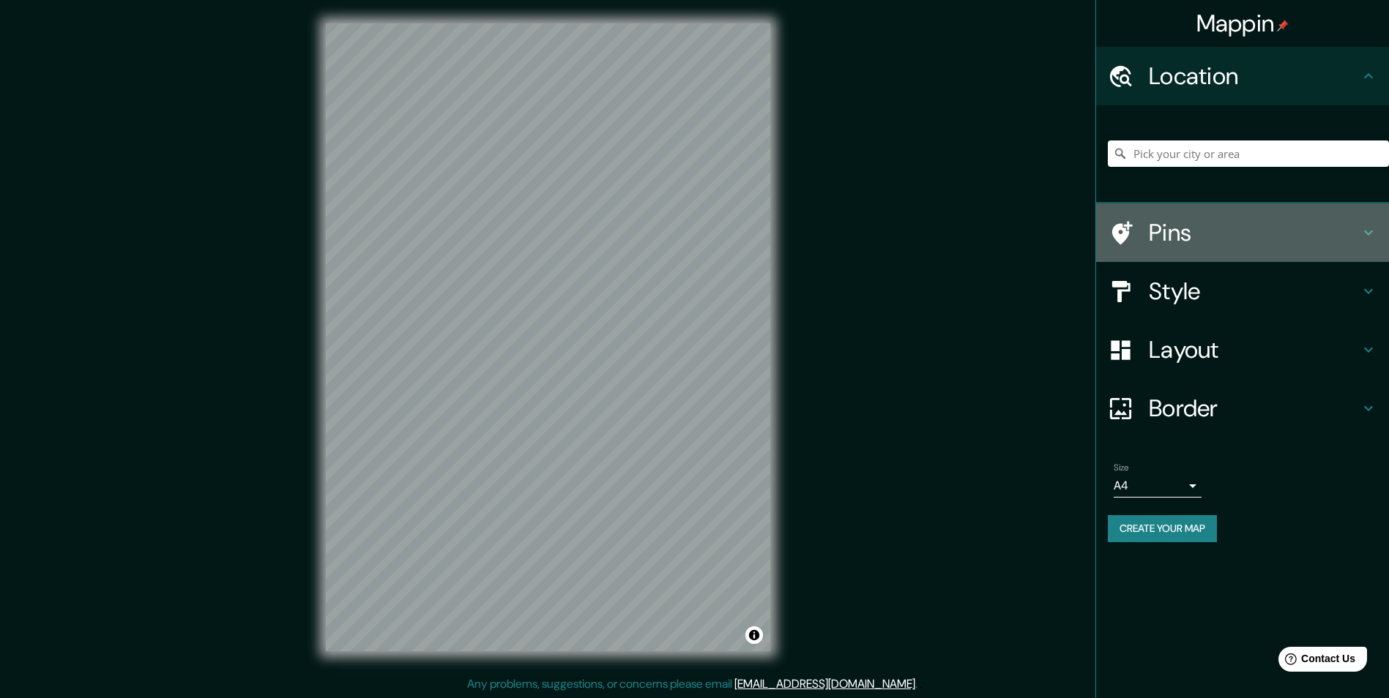
click at [1373, 235] on icon at bounding box center [1368, 233] width 18 height 18
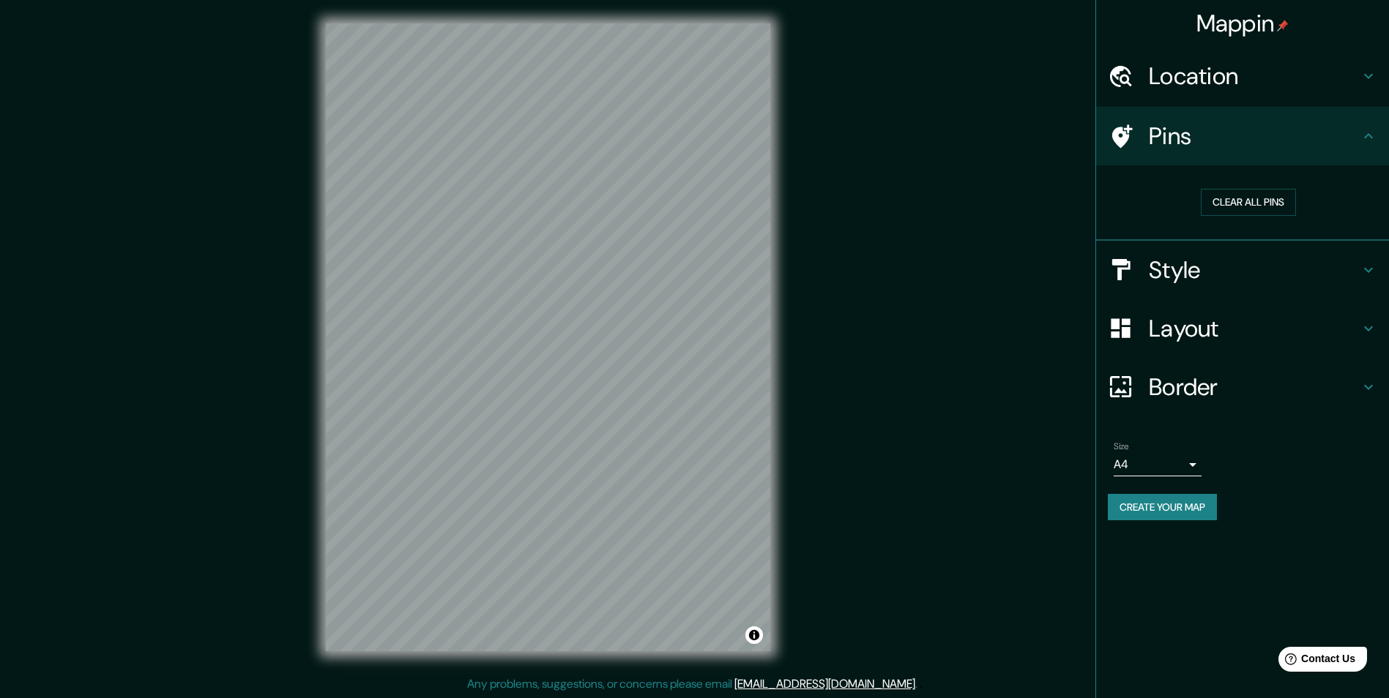
click at [1373, 265] on icon at bounding box center [1368, 270] width 18 height 18
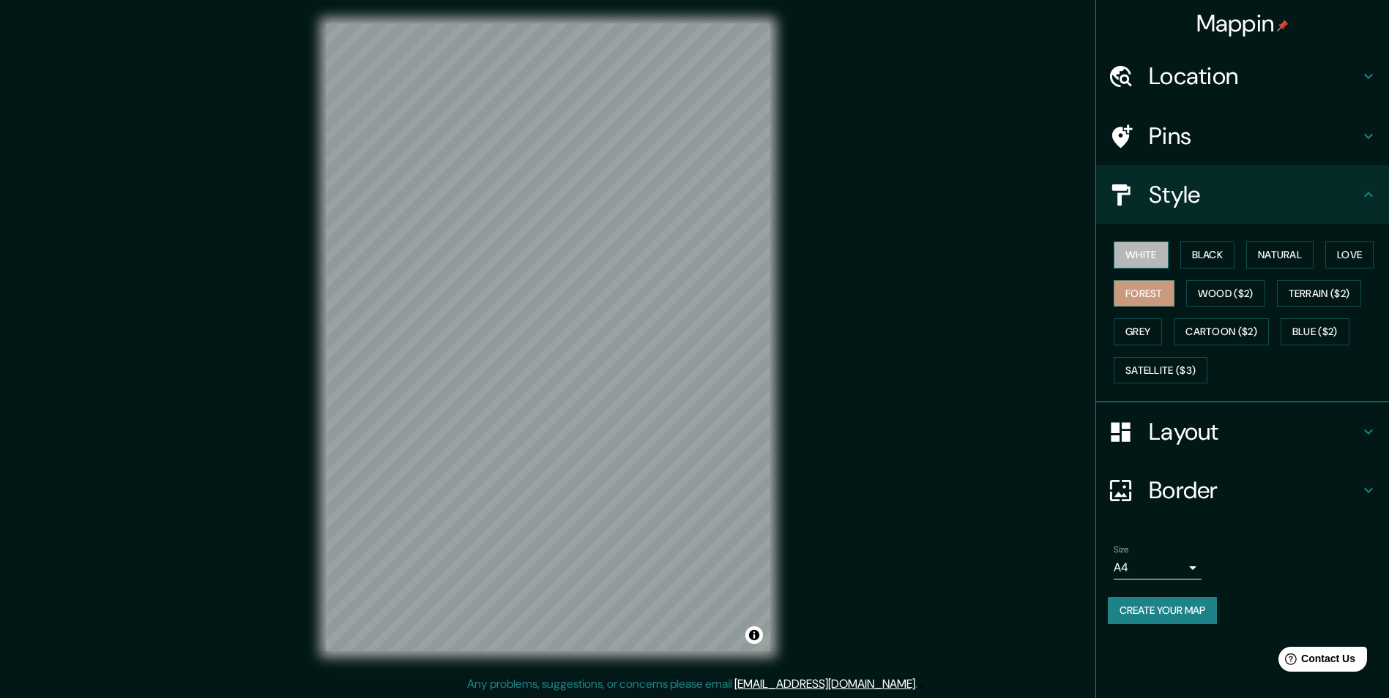
click at [1148, 258] on button "White" at bounding box center [1141, 255] width 55 height 27
click at [1370, 430] on icon at bounding box center [1368, 432] width 18 height 18
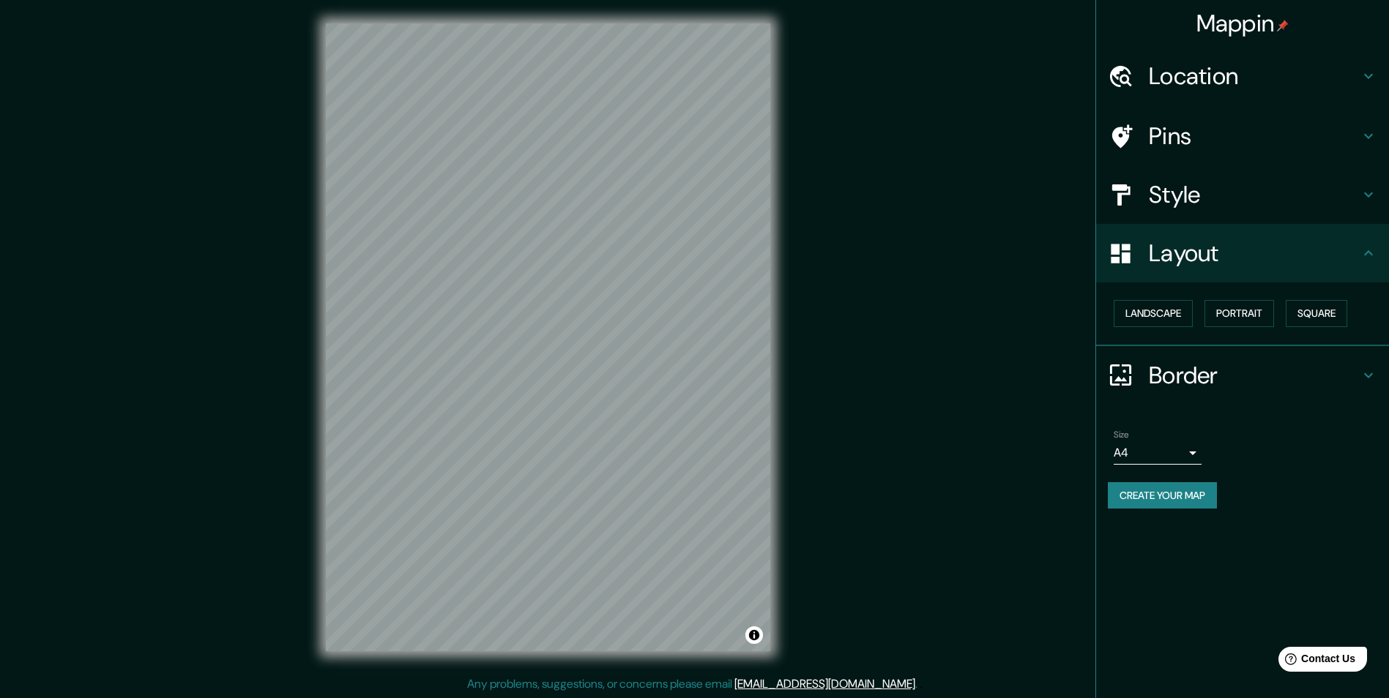
click at [1362, 253] on icon at bounding box center [1368, 254] width 18 height 18
click at [1365, 264] on div "Layout" at bounding box center [1242, 253] width 293 height 59
click at [1374, 184] on div "Style" at bounding box center [1242, 194] width 293 height 59
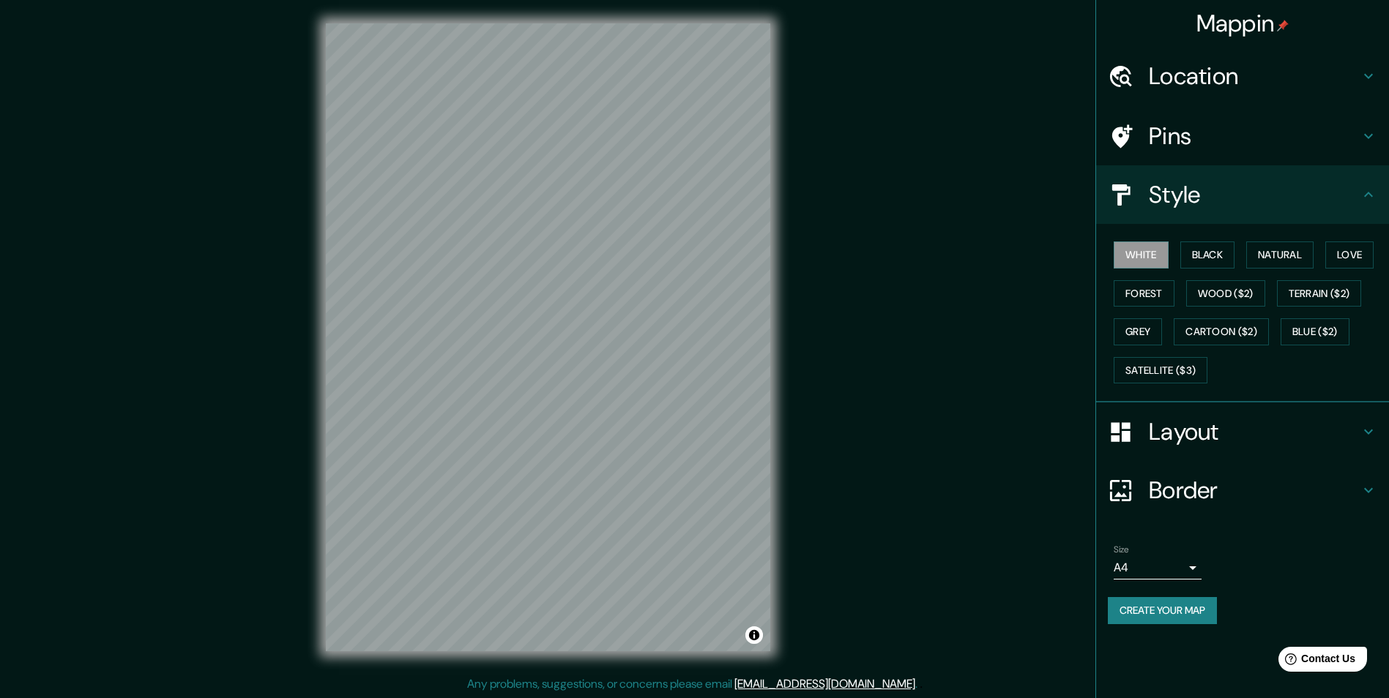
click at [1294, 428] on h4 "Layout" at bounding box center [1254, 431] width 211 height 29
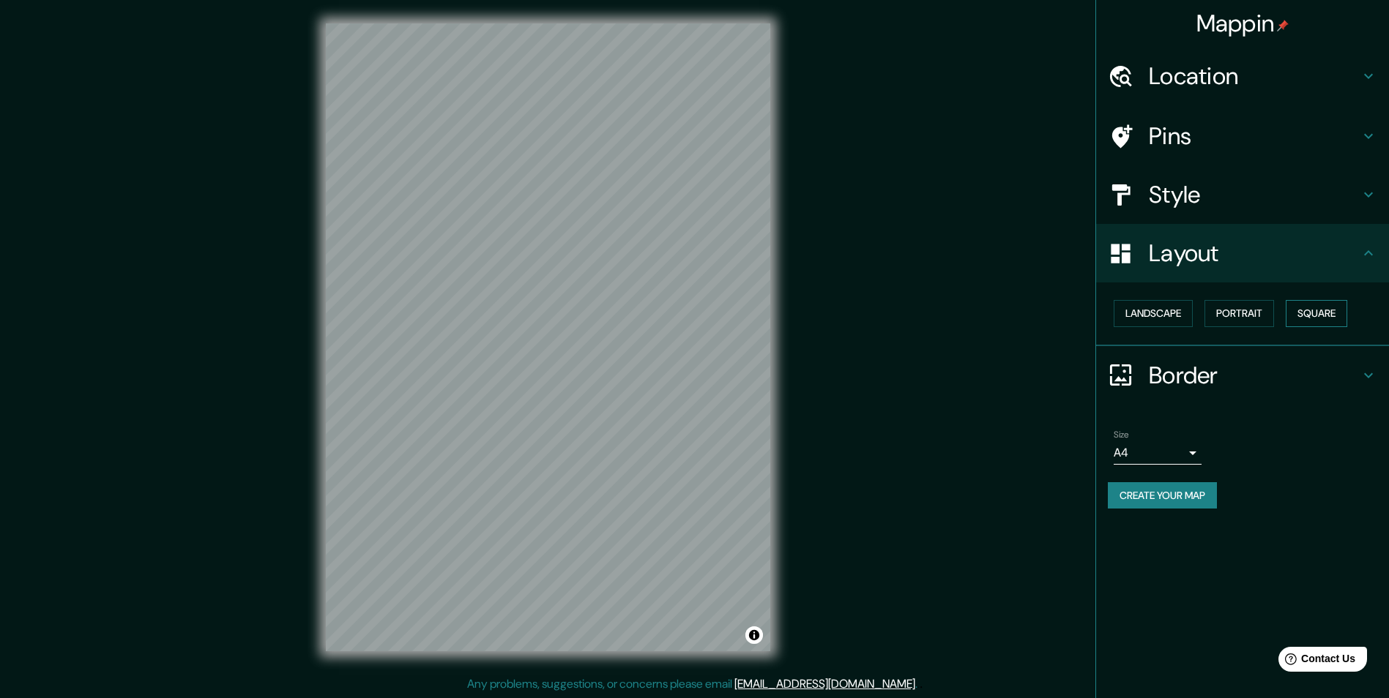
click at [1322, 314] on button "Square" at bounding box center [1316, 313] width 61 height 27
